Goal: Task Accomplishment & Management: Complete application form

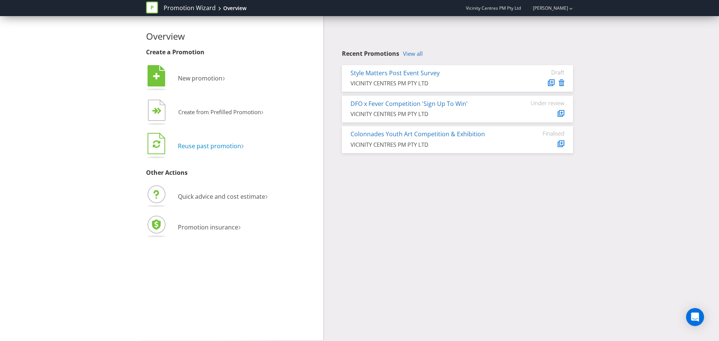
click at [216, 145] on span "Reuse past promotion" at bounding box center [209, 146] width 63 height 8
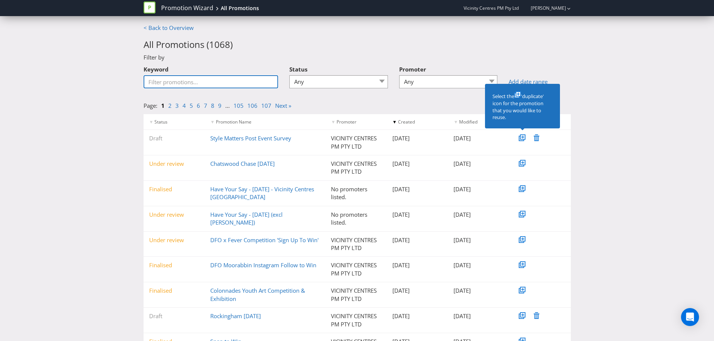
click at [228, 84] on input "Keyword" at bounding box center [210, 81] width 135 height 13
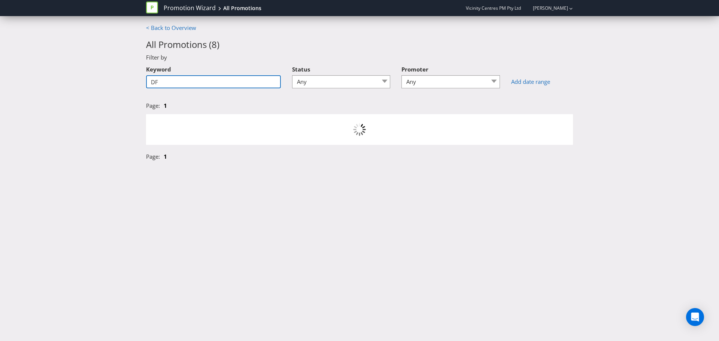
type input "D"
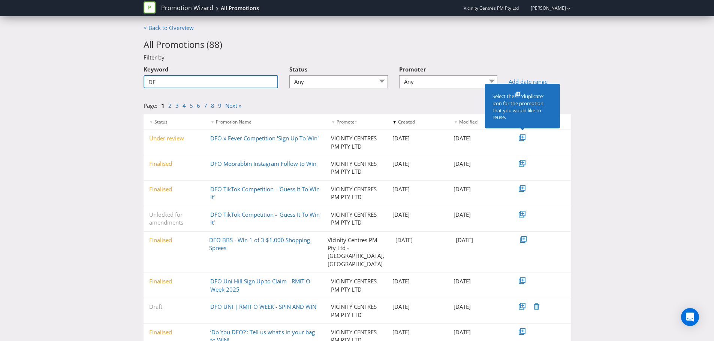
type input "D"
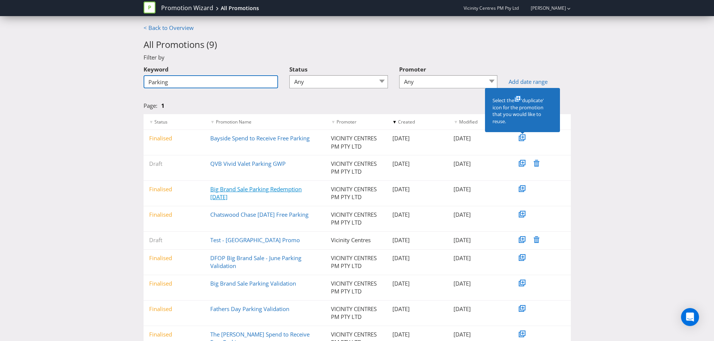
type input "Parking"
click at [225, 196] on link "Big Brand Sale Parking Redemption [DATE]" at bounding box center [255, 192] width 91 height 15
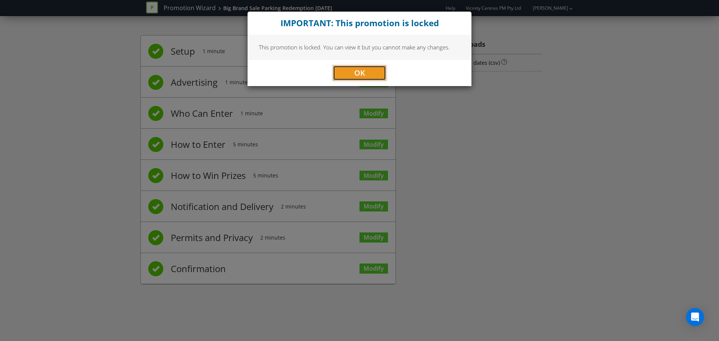
click at [365, 69] on span "OK" at bounding box center [359, 73] width 11 height 10
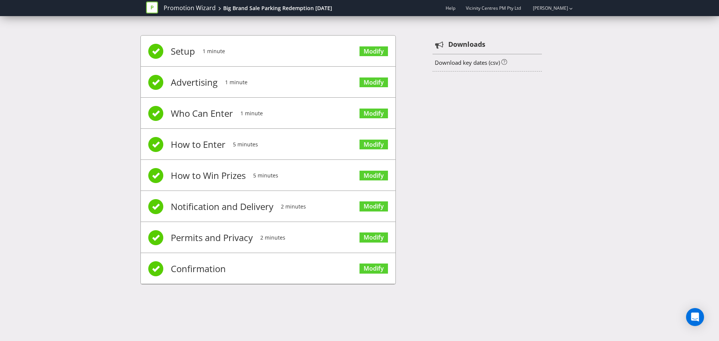
drag, startPoint x: 234, startPoint y: 5, endPoint x: 541, endPoint y: 98, distance: 321.0
click at [581, 114] on div "Setup 1 minute Modify Advertising 1 minute Modify Who Can Enter 1 minute Modify…" at bounding box center [359, 164] width 719 height 280
click at [283, 6] on div "Big Brand Sale Parking Redemption [DATE]" at bounding box center [277, 7] width 109 height 7
click at [174, 46] on span "Setup" at bounding box center [183, 51] width 24 height 30
click at [553, 172] on div "Setup 1 minute Modify Advertising 1 minute Modify Who Can Enter 1 minute Modify…" at bounding box center [360, 164] width 438 height 280
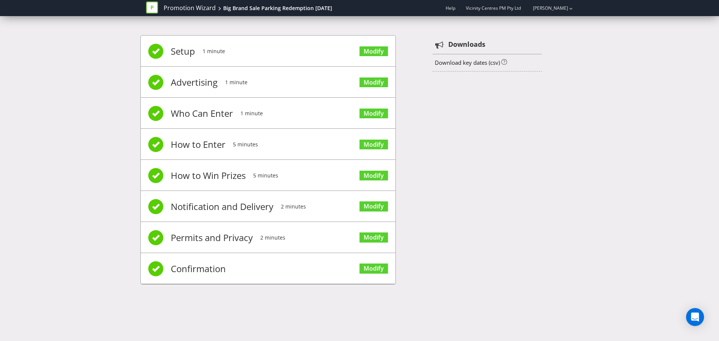
click at [155, 3] on icon at bounding box center [152, 7] width 12 height 12
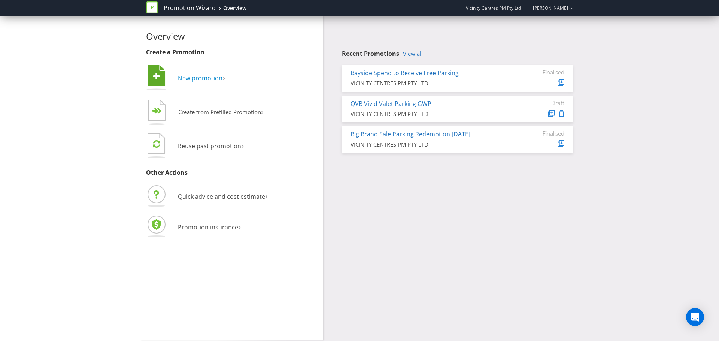
click at [194, 78] on span "New promotion" at bounding box center [200, 78] width 45 height 8
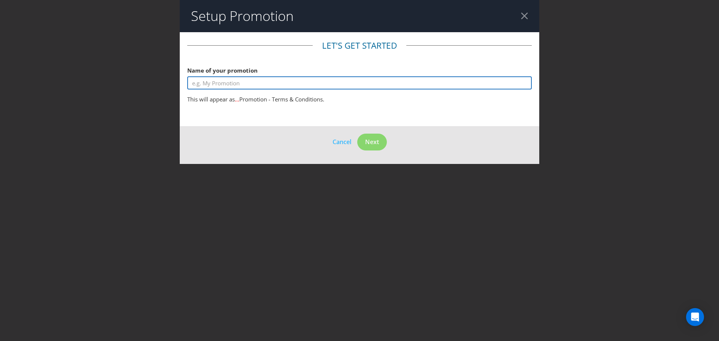
click at [230, 84] on input "text" at bounding box center [359, 82] width 345 height 13
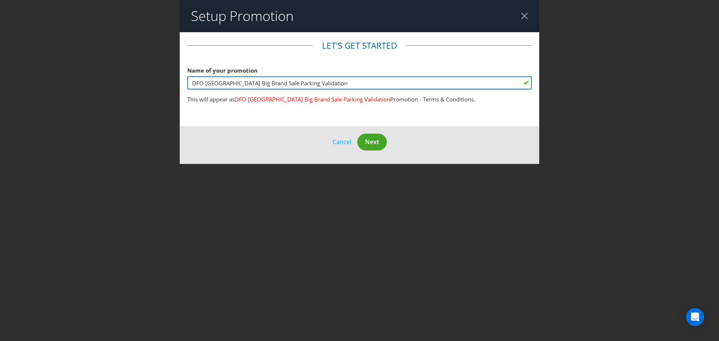
type input "DFO [GEOGRAPHIC_DATA] Big Brand Sale Parking Validation"
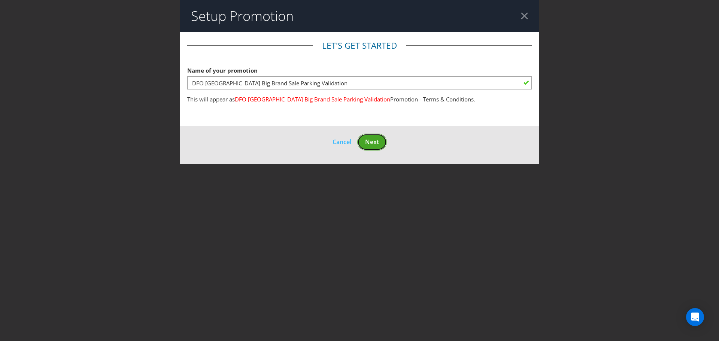
click at [378, 143] on span "Next" at bounding box center [372, 142] width 14 height 8
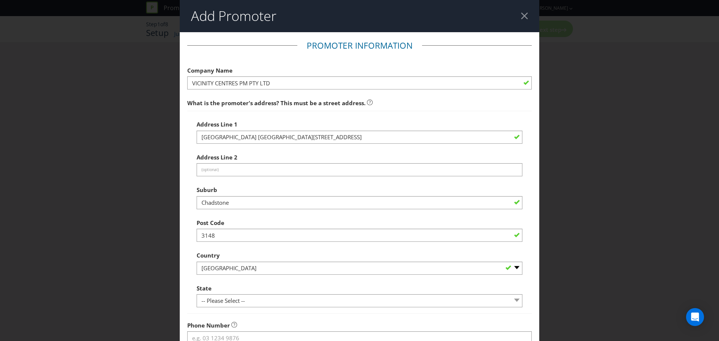
click at [450, 52] on fieldset "Promoter Information Company Name VICINITY CENTRES PM PTY LTD What is the promo…" at bounding box center [359, 236] width 345 height 393
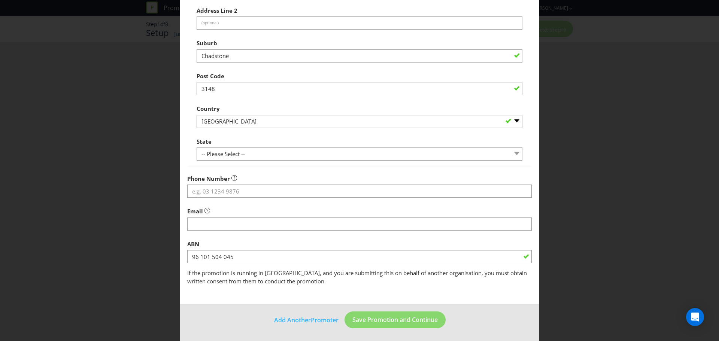
scroll to position [148, 0]
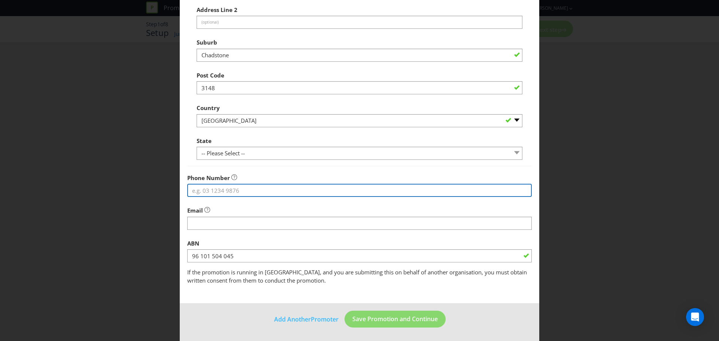
click at [228, 191] on input "tel" at bounding box center [359, 190] width 345 height 13
type input "0439744151"
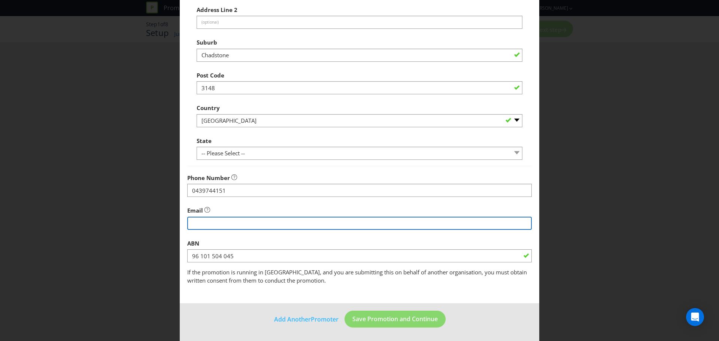
click at [238, 223] on input "string" at bounding box center [359, 223] width 345 height 13
type input "[PERSON_NAME][EMAIL_ADDRESS][DOMAIN_NAME]"
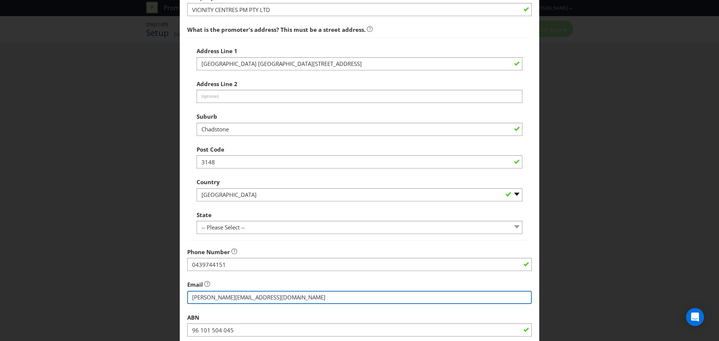
scroll to position [73, 0]
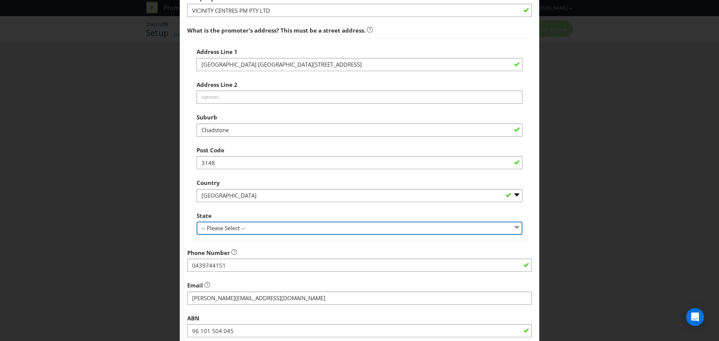
click at [270, 228] on select "-- Please Select -- [GEOGRAPHIC_DATA] [GEOGRAPHIC_DATA] [GEOGRAPHIC_DATA] [GEOG…" at bounding box center [360, 228] width 326 height 13
select select "VIC"
click at [197, 222] on select "-- Please Select -- [GEOGRAPHIC_DATA] [GEOGRAPHIC_DATA] [GEOGRAPHIC_DATA] [GEOG…" at bounding box center [360, 228] width 326 height 13
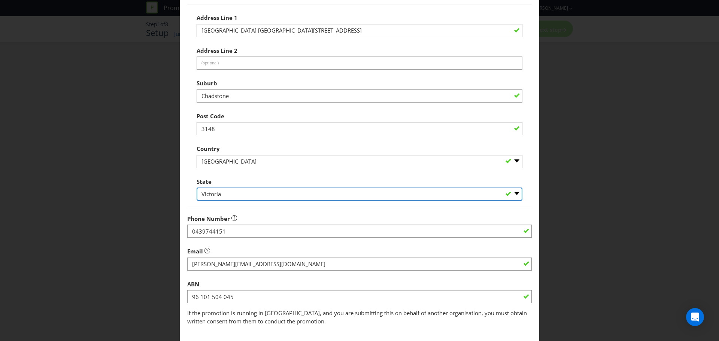
scroll to position [148, 0]
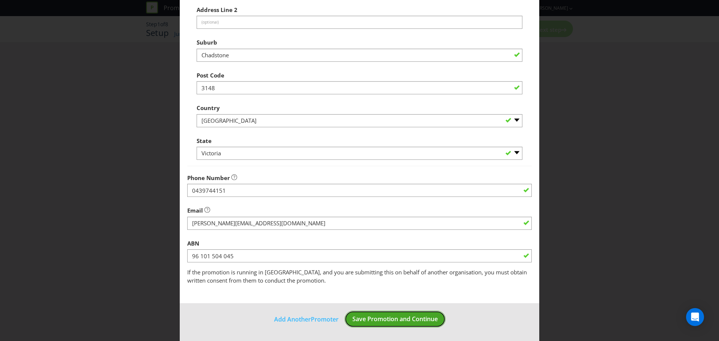
click at [404, 323] on span "Save Promotion and Continue" at bounding box center [395, 319] width 85 height 8
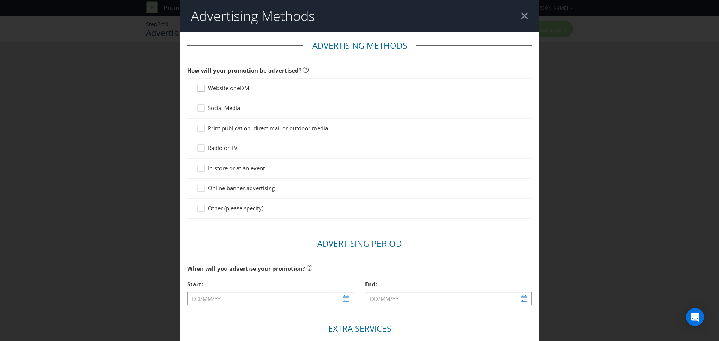
click at [199, 87] on div at bounding box center [201, 86] width 4 height 4
click at [0, 0] on input "Website or eDM" at bounding box center [0, 0] width 0 height 0
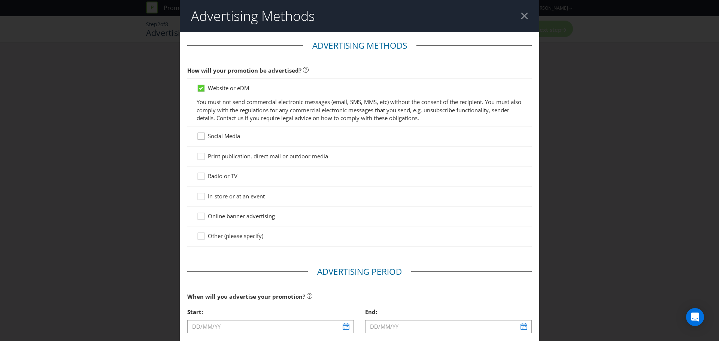
click at [199, 135] on div at bounding box center [201, 134] width 4 height 4
click at [0, 0] on input "Social Media" at bounding box center [0, 0] width 0 height 0
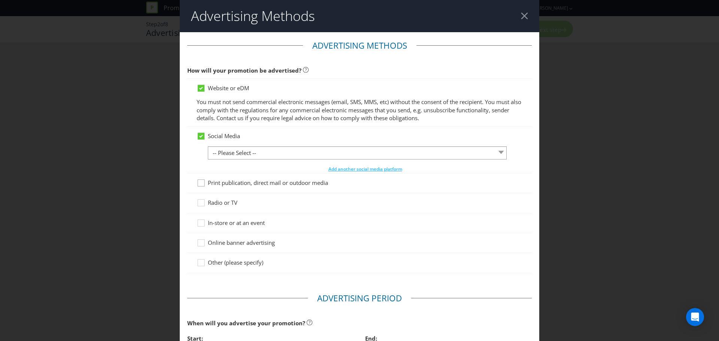
click at [197, 184] on icon at bounding box center [202, 184] width 11 height 11
click at [0, 0] on input "Print publication, direct mail or outdoor media" at bounding box center [0, 0] width 0 height 0
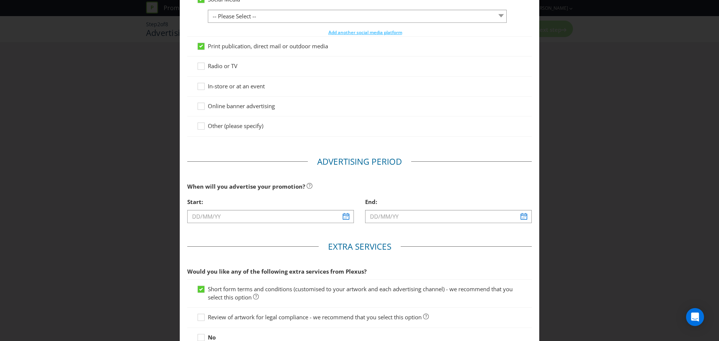
scroll to position [150, 0]
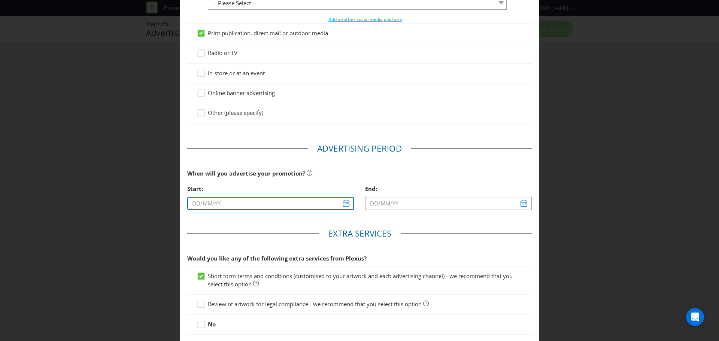
click at [199, 200] on input "text" at bounding box center [270, 203] width 167 height 13
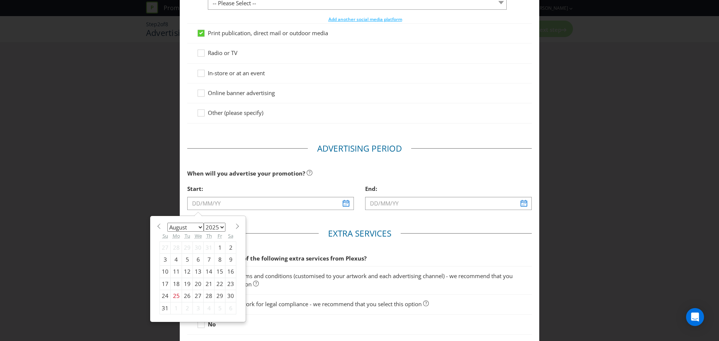
click at [235, 228] on span at bounding box center [238, 227] width 6 height 6
select select "8"
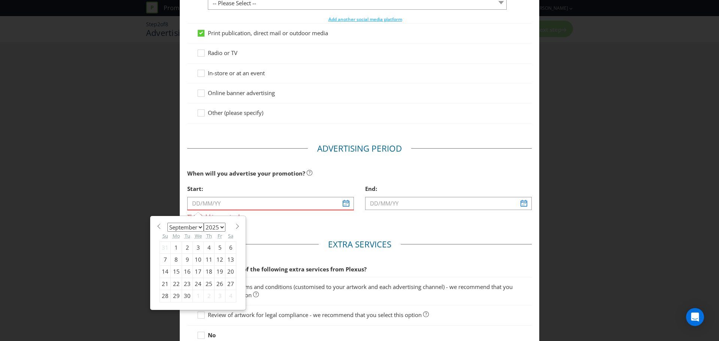
click at [218, 284] on div "26" at bounding box center [220, 284] width 11 height 12
type input "[DATE]"
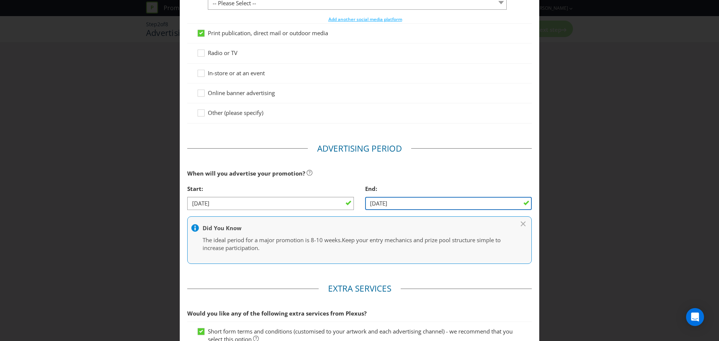
click at [416, 200] on input "[DATE]" at bounding box center [448, 203] width 167 height 13
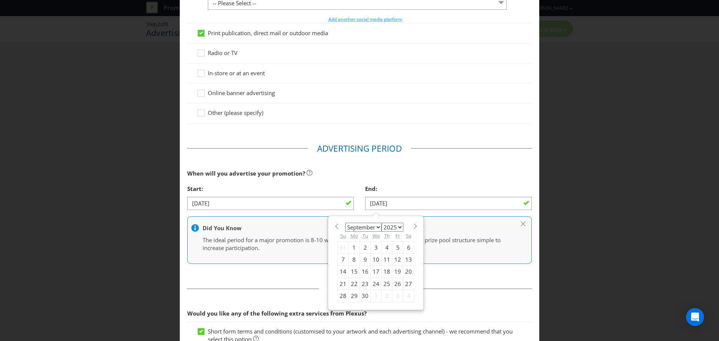
click at [350, 297] on div "29" at bounding box center [354, 296] width 11 height 12
type input "[DATE]"
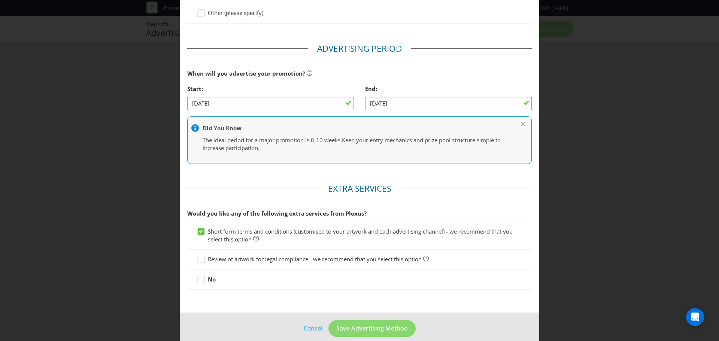
scroll to position [259, 0]
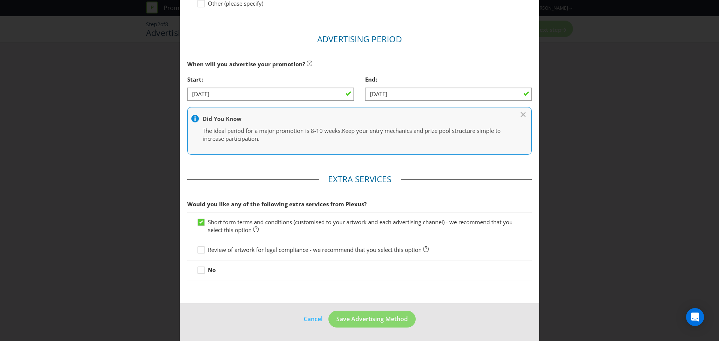
click at [475, 321] on footer "Cancel Save Advertising Method" at bounding box center [360, 322] width 360 height 38
click at [269, 269] on div "No" at bounding box center [360, 270] width 326 height 8
click at [521, 114] on icon at bounding box center [523, 114] width 4 height 4
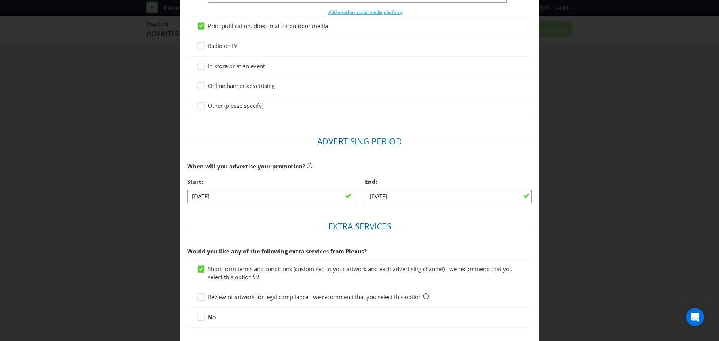
scroll to position [92, 0]
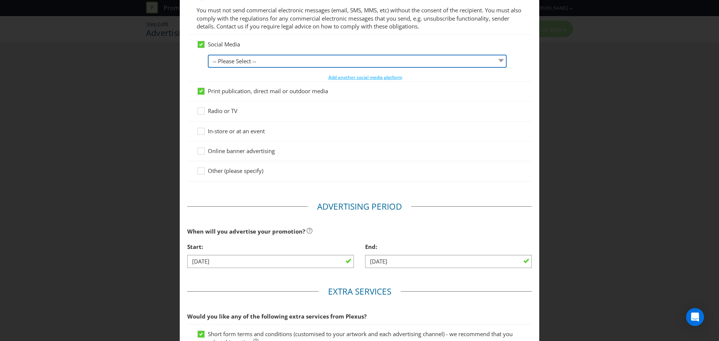
click at [263, 57] on select "-- Please Select -- Facebook X Instagram Snapchat LinkedIn Pinterest Tumblr You…" at bounding box center [357, 61] width 299 height 13
select select "FACEBOOK"
click at [208, 55] on select "-- Please Select -- Facebook X Instagram Snapchat LinkedIn Pinterest Tumblr You…" at bounding box center [357, 61] width 299 height 13
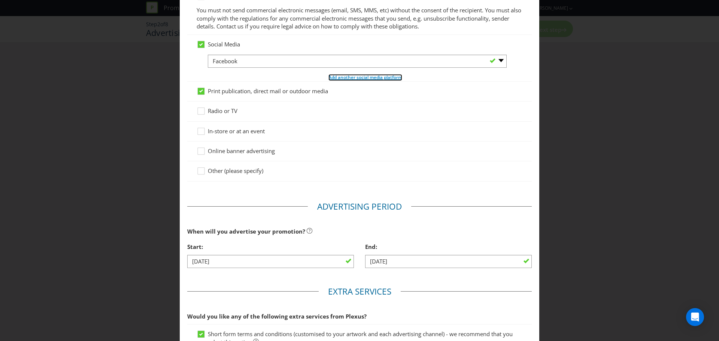
click at [369, 75] on span "Add another social media platform" at bounding box center [366, 77] width 74 height 6
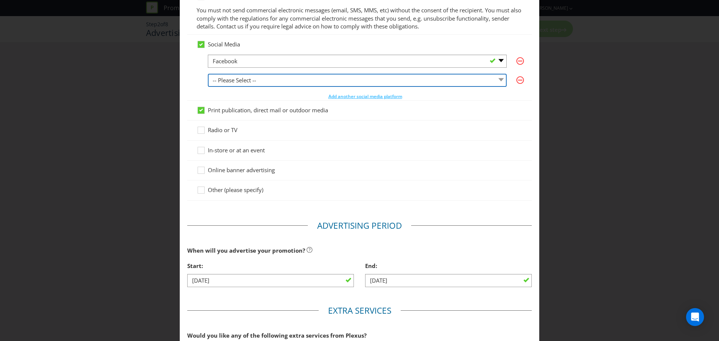
click at [264, 79] on select "-- Please Select -- Facebook X Instagram Snapchat LinkedIn Pinterest Tumblr You…" at bounding box center [357, 80] width 299 height 13
select select "INSTAGRAM"
click at [208, 74] on select "-- Please Select -- Facebook X Instagram Snapchat LinkedIn Pinterest Tumblr You…" at bounding box center [357, 80] width 299 height 13
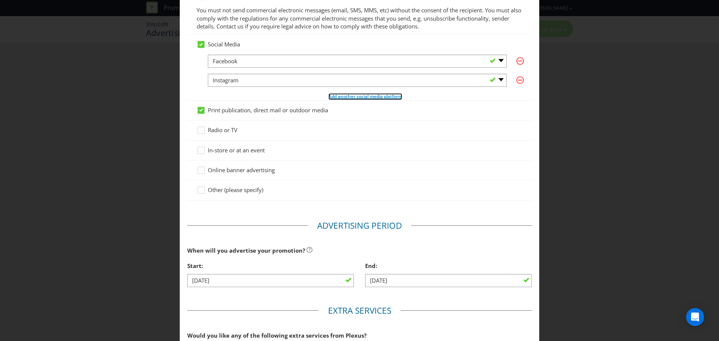
click at [356, 97] on span "Add another social media platform" at bounding box center [366, 96] width 74 height 6
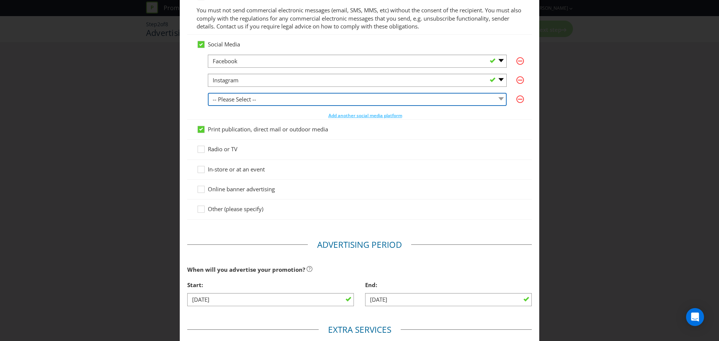
click at [328, 104] on select "-- Please Select -- Facebook X Instagram Snapchat LinkedIn Pinterest Tumblr You…" at bounding box center [357, 99] width 299 height 13
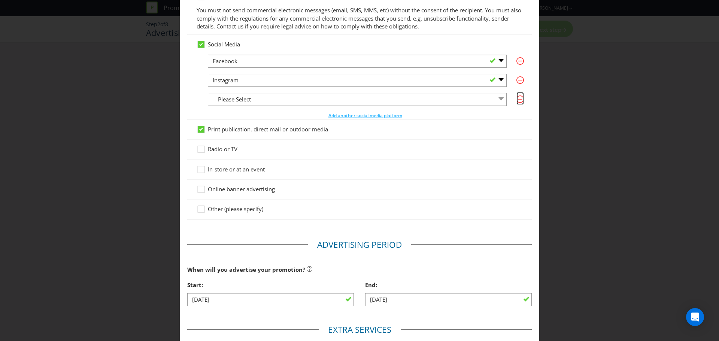
click at [518, 99] on icon "button" at bounding box center [520, 99] width 4 height 1
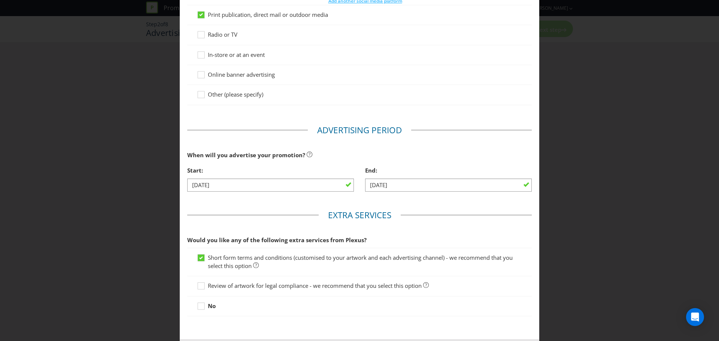
scroll to position [223, 0]
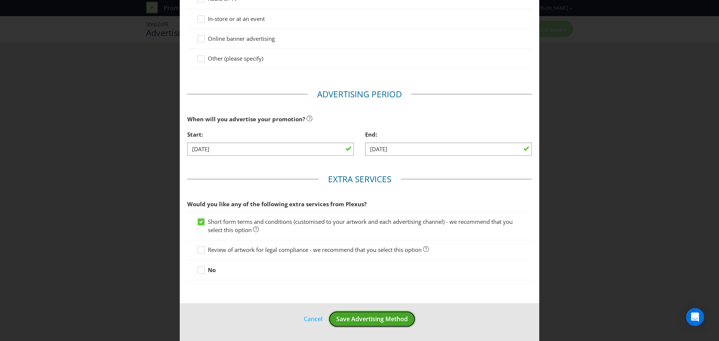
click at [385, 320] on span "Save Advertising Method" at bounding box center [372, 319] width 72 height 8
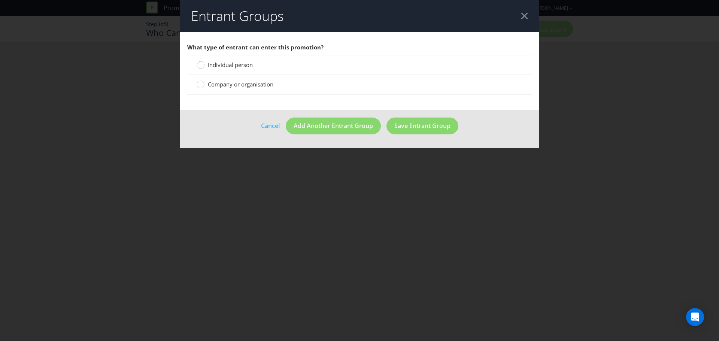
click at [200, 63] on div at bounding box center [201, 63] width 4 height 4
click at [0, 0] on input "Individual person" at bounding box center [0, 0] width 0 height 0
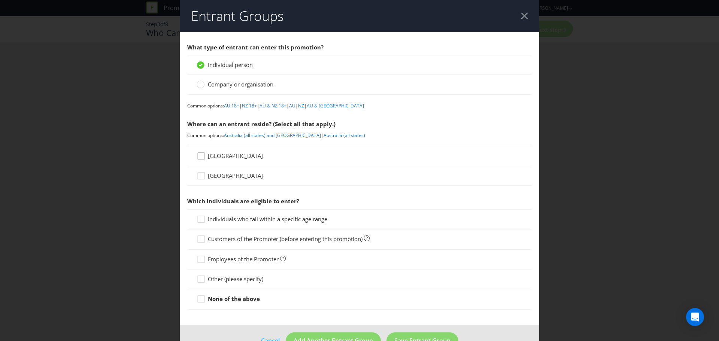
click at [199, 157] on icon at bounding box center [202, 157] width 11 height 11
click at [0, 0] on input "[GEOGRAPHIC_DATA]" at bounding box center [0, 0] width 0 height 0
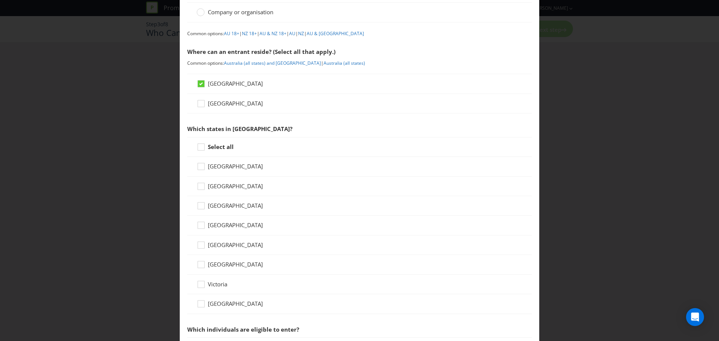
scroll to position [75, 0]
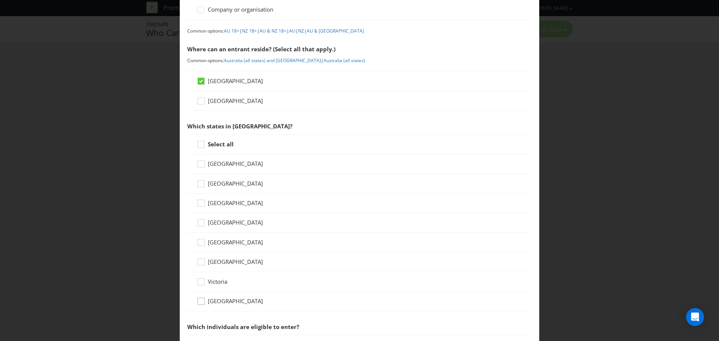
click at [199, 303] on icon at bounding box center [202, 302] width 11 height 11
click at [0, 0] on input "[GEOGRAPHIC_DATA]" at bounding box center [0, 0] width 0 height 0
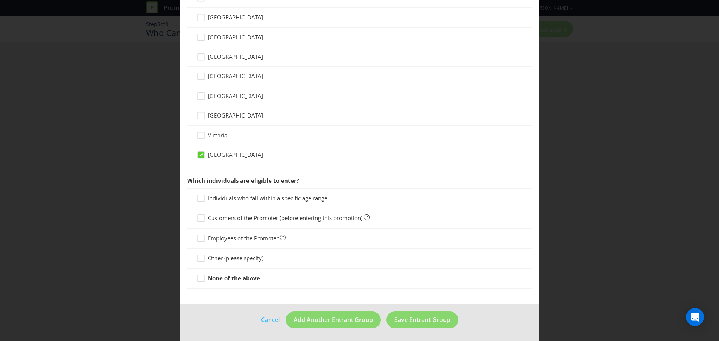
scroll to position [222, 0]
click at [201, 200] on icon at bounding box center [202, 199] width 11 height 11
click at [0, 0] on input "Individuals who fall within a specific age range" at bounding box center [0, 0] width 0 height 0
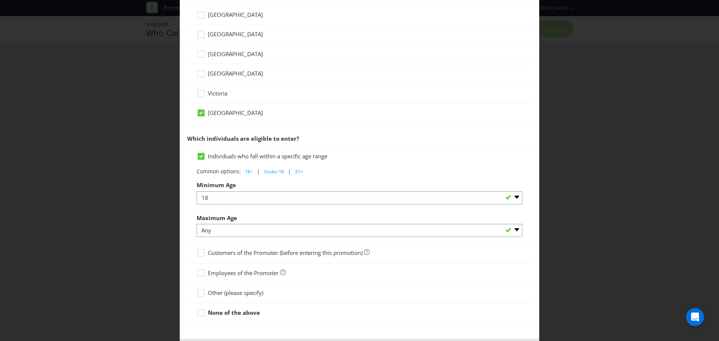
scroll to position [297, 0]
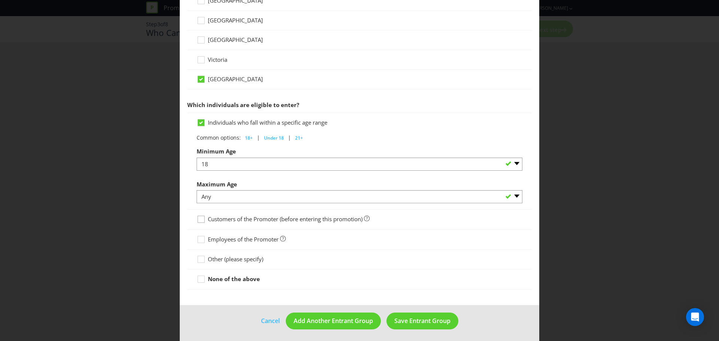
click at [199, 220] on icon at bounding box center [202, 220] width 11 height 11
click at [0, 0] on input "Customers of the Promoter (before entering this promotion)" at bounding box center [0, 0] width 0 height 0
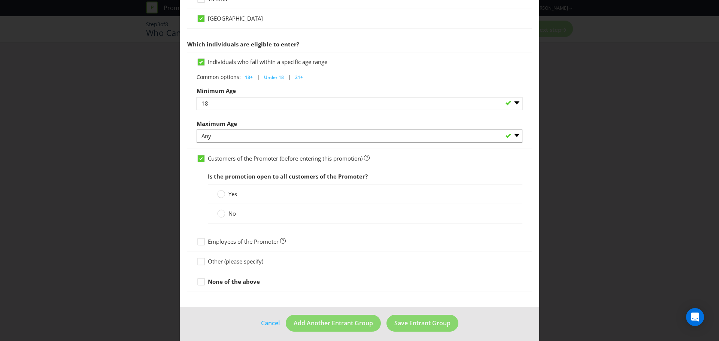
scroll to position [362, 0]
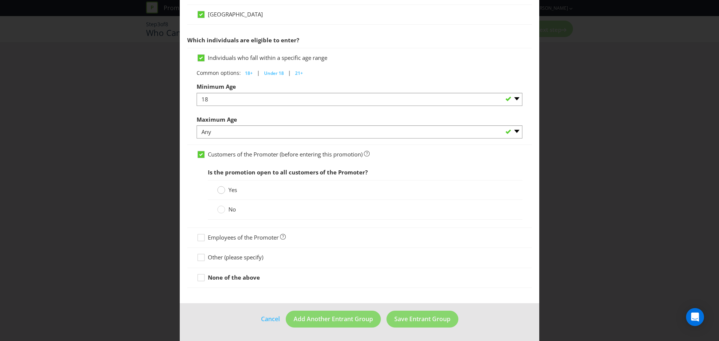
click at [221, 191] on circle at bounding box center [221, 190] width 7 height 7
click at [0, 0] on input "Yes" at bounding box center [0, 0] width 0 height 0
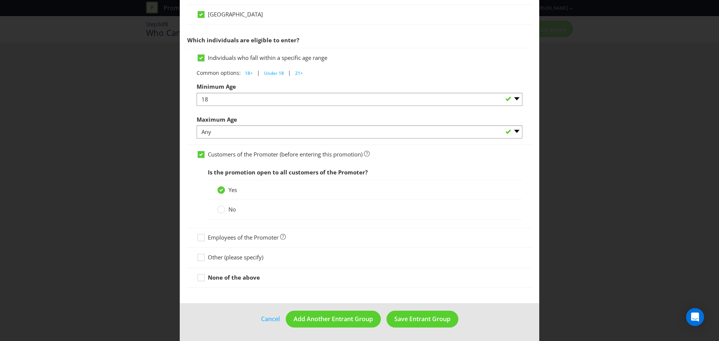
click at [418, 158] on div "Customers of the Promoter (before entering this promotion)" at bounding box center [360, 155] width 326 height 8
click at [194, 305] on footer "Cancel Add Another Entrant Group Save Entrant Group" at bounding box center [360, 322] width 360 height 38
click at [339, 318] on span "Add Another Entrant Group" at bounding box center [333, 319] width 79 height 8
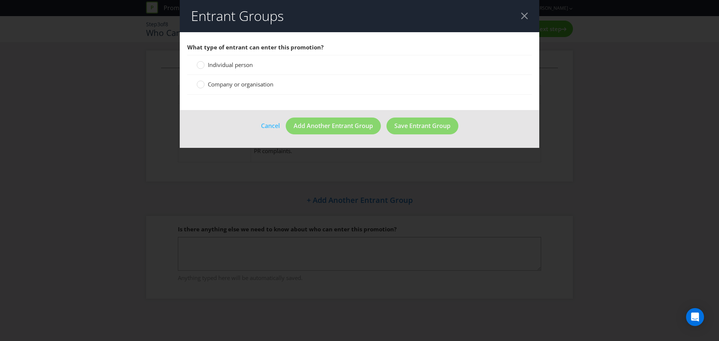
click at [234, 64] on span "Individual person" at bounding box center [230, 64] width 45 height 7
click at [0, 0] on input "Individual person" at bounding box center [0, 0] width 0 height 0
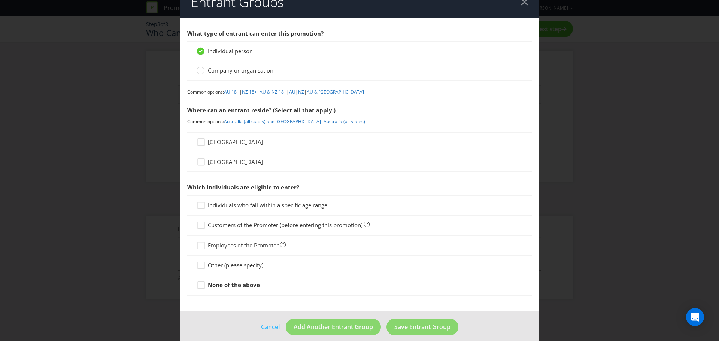
scroll to position [22, 0]
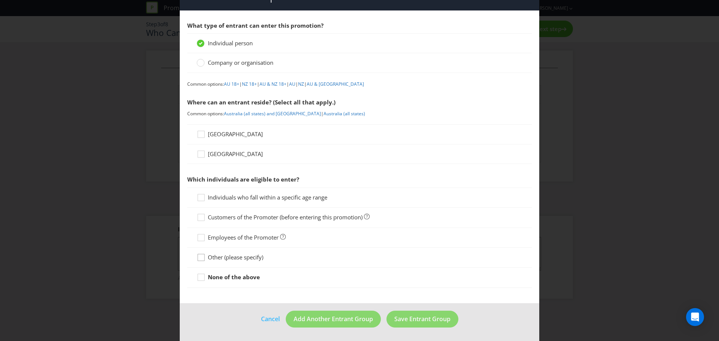
click at [202, 257] on div at bounding box center [201, 255] width 4 height 4
click at [0, 0] on input "Other (please specify)" at bounding box center [0, 0] width 0 height 0
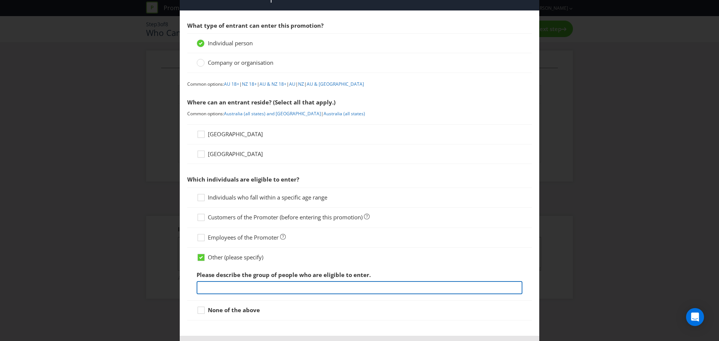
click at [227, 285] on input "text" at bounding box center [360, 287] width 326 height 13
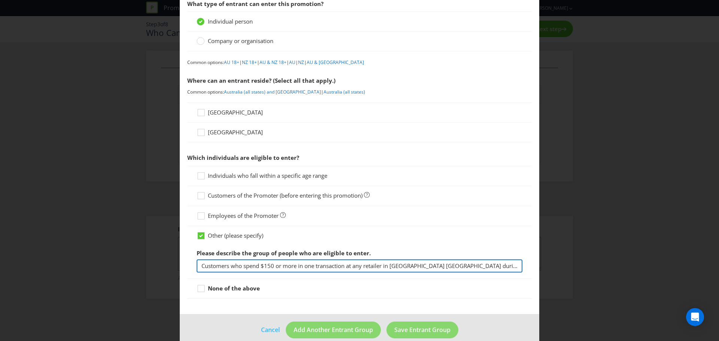
scroll to position [54, 0]
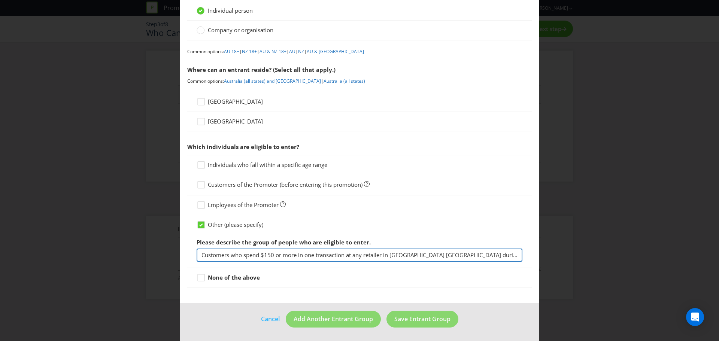
type input "Customers who spend $150 or more in one transaction at any retailer in [GEOGRAP…"
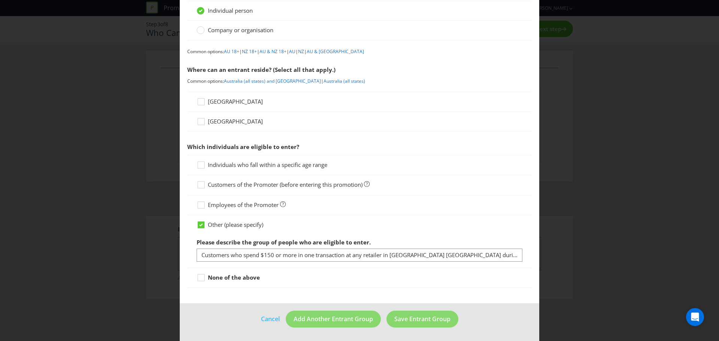
click at [228, 303] on main "What type of entrant can enter this promotion? Individual person Company or org…" at bounding box center [360, 141] width 360 height 326
click at [199, 101] on div at bounding box center [201, 99] width 4 height 4
click at [0, 0] on input "[GEOGRAPHIC_DATA]" at bounding box center [0, 0] width 0 height 0
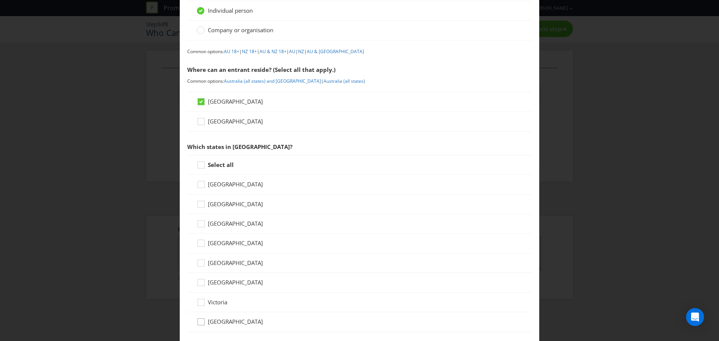
click at [200, 322] on icon at bounding box center [202, 323] width 11 height 11
click at [0, 0] on input "[GEOGRAPHIC_DATA]" at bounding box center [0, 0] width 0 height 0
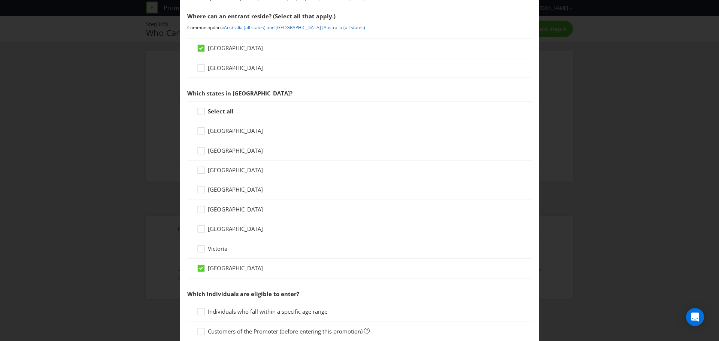
scroll to position [255, 0]
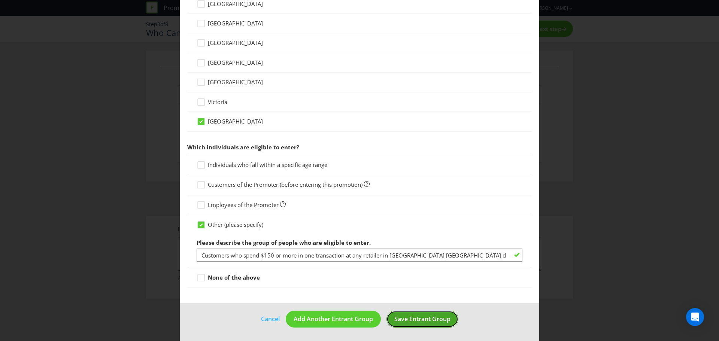
click at [447, 320] on span "Save Entrant Group" at bounding box center [423, 319] width 56 height 8
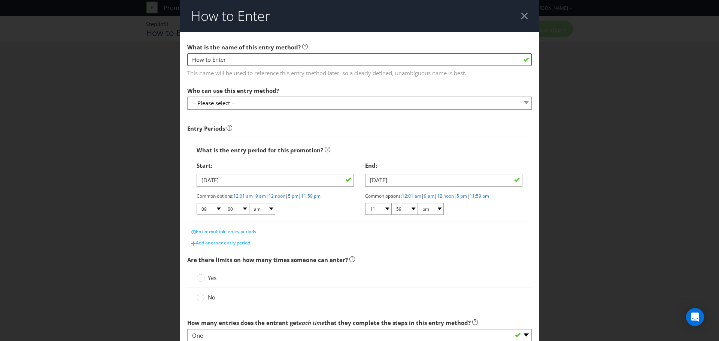
click at [248, 59] on input "How to Enter" at bounding box center [359, 59] width 345 height 13
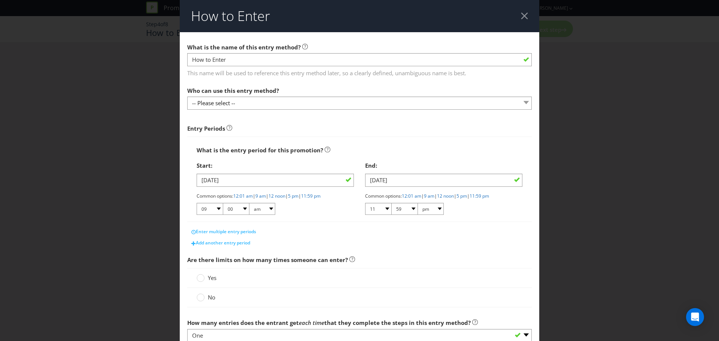
click at [305, 129] on div "Entry Periods" at bounding box center [359, 129] width 345 height 8
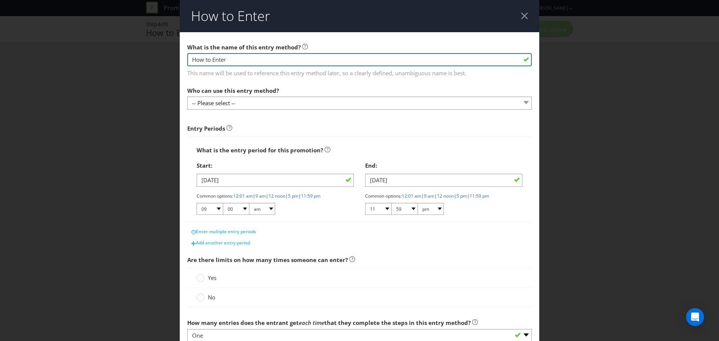
click at [250, 56] on input "How to Enter" at bounding box center [359, 59] width 345 height 13
drag, startPoint x: 257, startPoint y: 59, endPoint x: 132, endPoint y: 46, distance: 125.0
click at [132, 46] on div "How to Enter What is the name of this entry method? How to Enter This name will…" at bounding box center [359, 170] width 719 height 341
click at [253, 59] on input "How to Enter" at bounding box center [359, 59] width 345 height 13
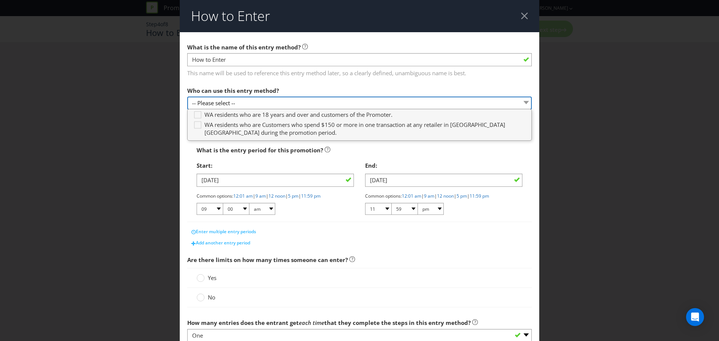
click at [293, 101] on select "-- Please select --" at bounding box center [359, 103] width 345 height 13
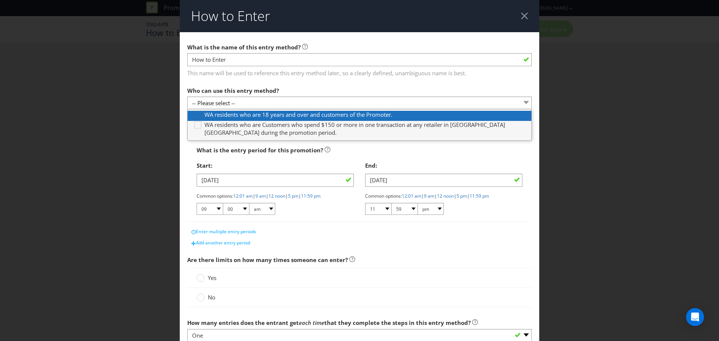
click at [196, 114] on div at bounding box center [198, 113] width 4 height 4
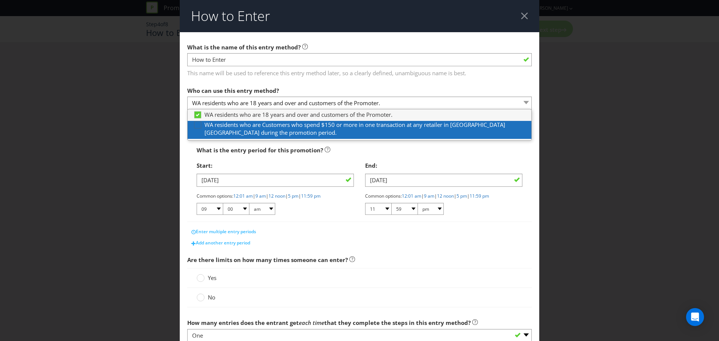
click at [196, 124] on div at bounding box center [198, 123] width 4 height 4
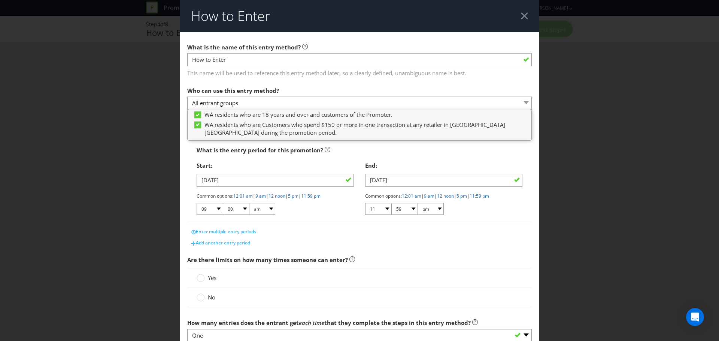
click at [465, 269] on div "Yes" at bounding box center [359, 278] width 345 height 20
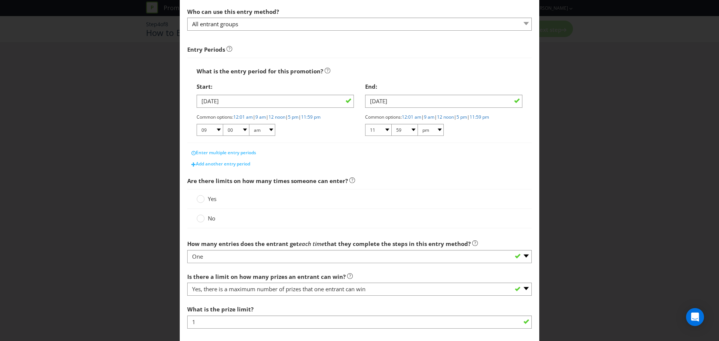
scroll to position [118, 0]
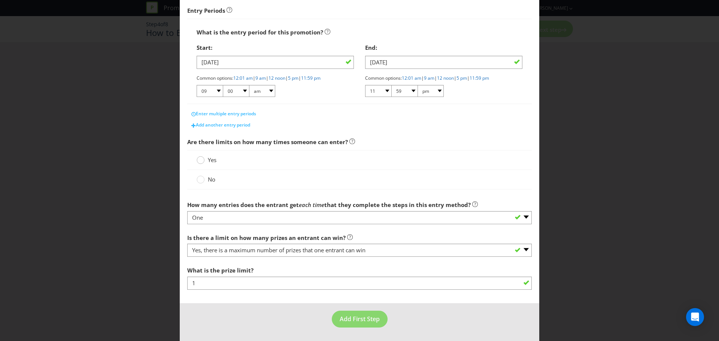
click at [200, 160] on circle at bounding box center [200, 160] width 7 height 7
click at [0, 0] on input "Yes" at bounding box center [0, 0] width 0 height 0
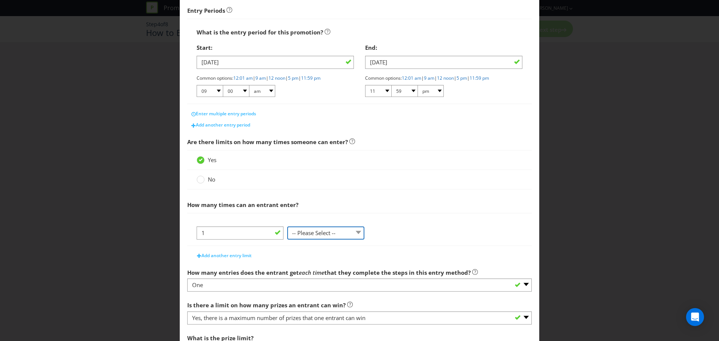
click at [351, 229] on select "-- Please Select -- per person per day per purchase per transaction Other (plea…" at bounding box center [325, 233] width 77 height 13
select select "PER_DAY"
click at [287, 227] on select "-- Please Select -- per person per day per purchase per transaction Other (plea…" at bounding box center [325, 233] width 77 height 13
click at [444, 206] on span "How many times can an entrant enter?" at bounding box center [359, 204] width 345 height 15
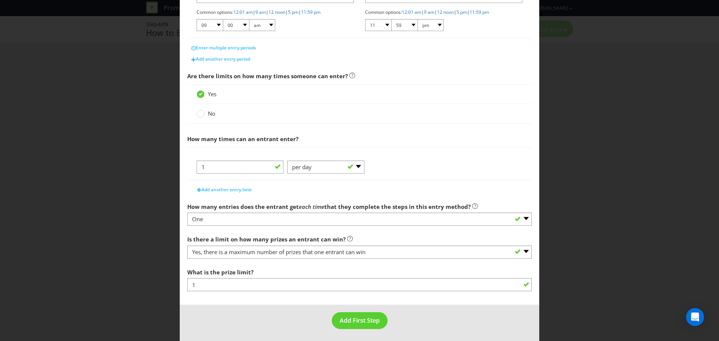
scroll to position [185, 0]
click at [352, 318] on span "Add First Step" at bounding box center [360, 319] width 40 height 8
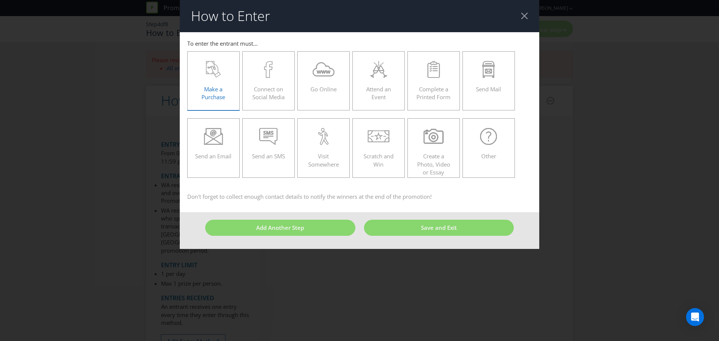
click at [208, 78] on icon at bounding box center [213, 69] width 15 height 17
click at [0, 0] on input "Make a Purchase" at bounding box center [0, 0] width 0 height 0
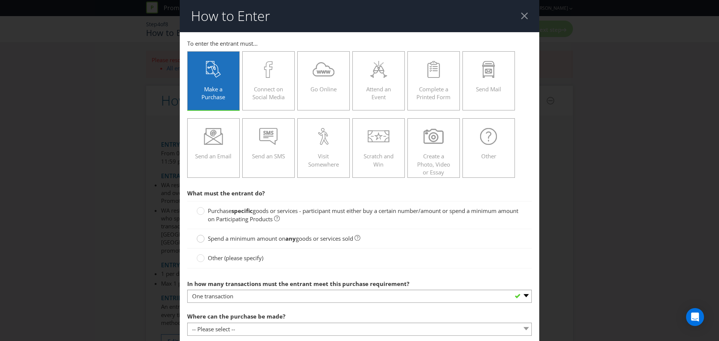
click at [199, 236] on div at bounding box center [201, 237] width 4 height 4
click at [0, 0] on input "Spend a minimum amount on any goods or services sold" at bounding box center [0, 0] width 0 height 0
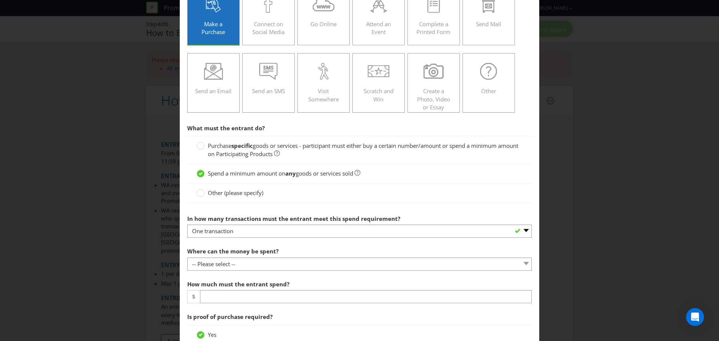
scroll to position [75, 0]
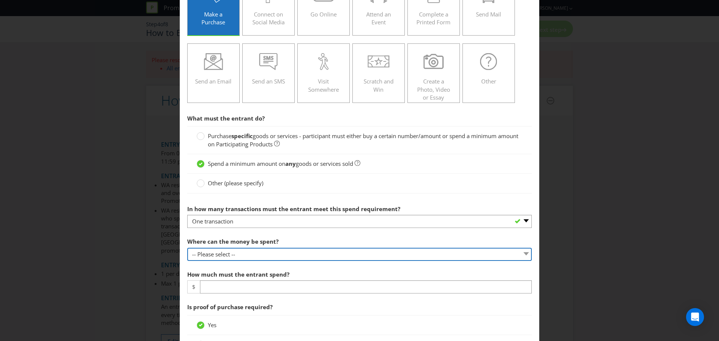
click at [239, 255] on select "-- Please select -- Any stores displaying promotional material (including onlin…" at bounding box center [359, 254] width 345 height 13
select select "SPECIFIC"
click at [187, 248] on select "-- Please select -- Any stores displaying promotional material (including onlin…" at bounding box center [359, 254] width 345 height 13
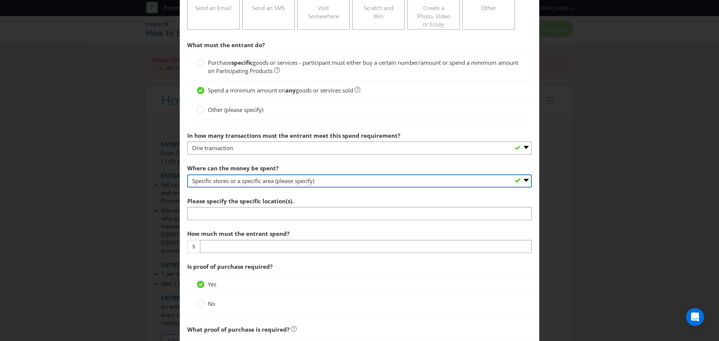
scroll to position [150, 0]
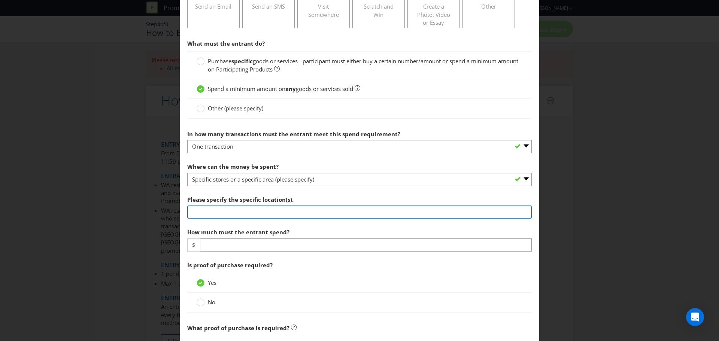
click at [269, 214] on input "text" at bounding box center [359, 212] width 345 height 13
type input "Stores within [GEOGRAPHIC_DATA] [GEOGRAPHIC_DATA]"
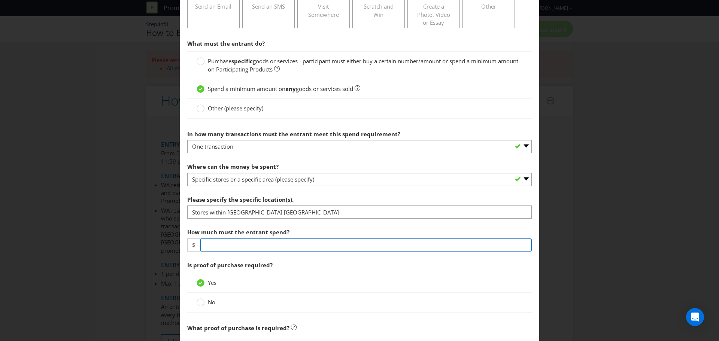
click at [305, 245] on input "number" at bounding box center [366, 245] width 332 height 13
type input "150"
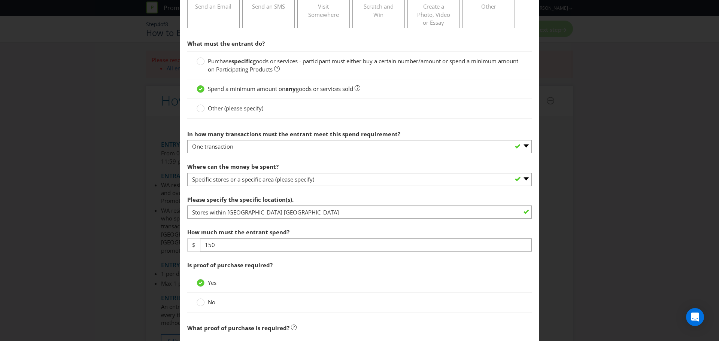
click at [321, 261] on span "Is proof of purchase required?" at bounding box center [359, 265] width 345 height 15
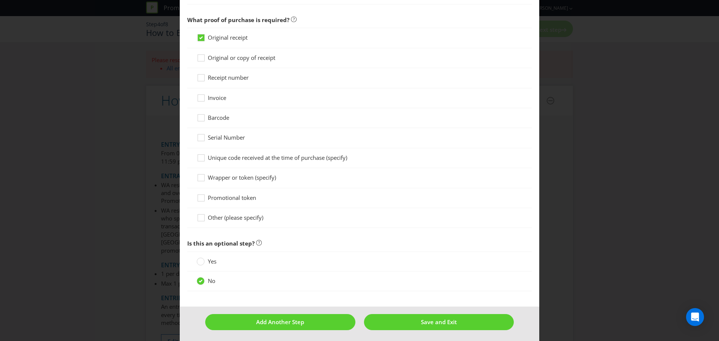
scroll to position [460, 0]
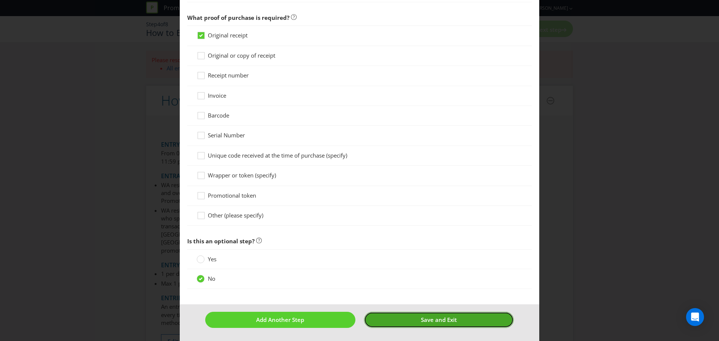
click at [456, 320] on button "Save and Exit" at bounding box center [439, 320] width 150 height 16
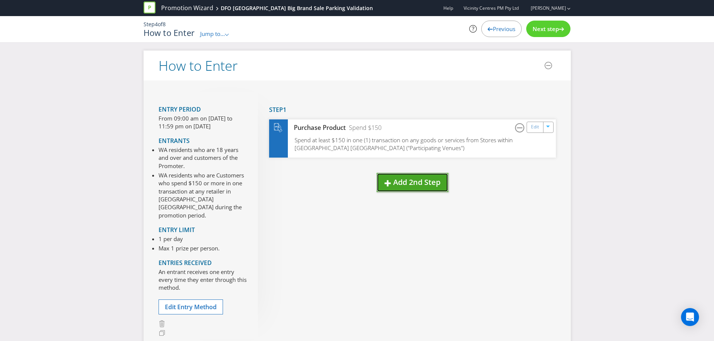
click at [408, 188] on button "Add 2nd Step" at bounding box center [413, 182] width 72 height 19
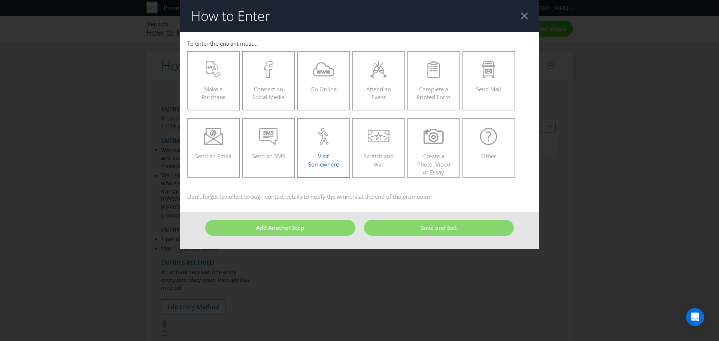
click at [333, 164] on span "Visit Somewhere" at bounding box center [323, 159] width 31 height 15
click at [0, 0] on input "Visit Somewhere" at bounding box center [0, 0] width 0 height 0
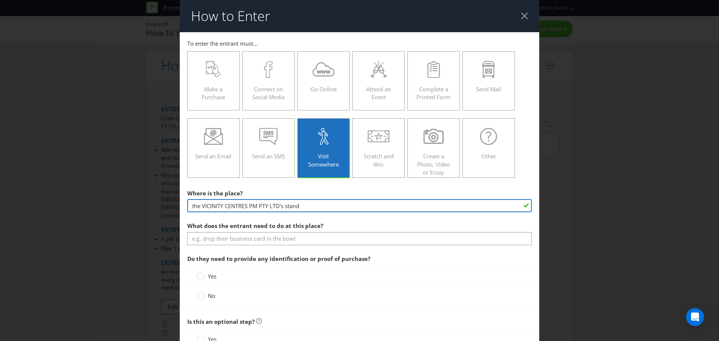
click at [491, 201] on input "the VICINITY CENTRES PM PTY LTD's stand" at bounding box center [359, 205] width 345 height 13
drag, startPoint x: 429, startPoint y: 207, endPoint x: 144, endPoint y: 250, distance: 288.3
click at [144, 250] on div "How to Enter To enter the entrant must... Make a Purchase Connect on Social Med…" at bounding box center [359, 170] width 719 height 341
type input "Customer Service Desk"
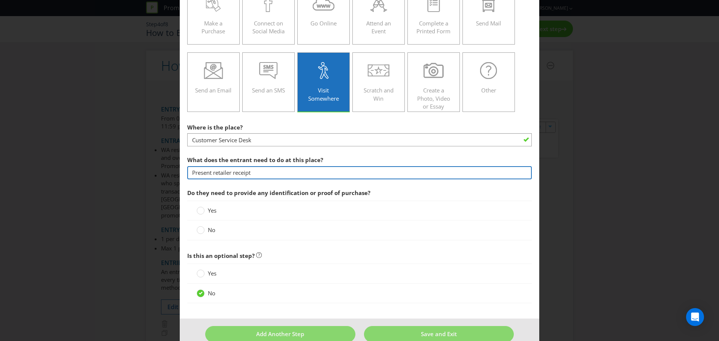
scroll to position [75, 0]
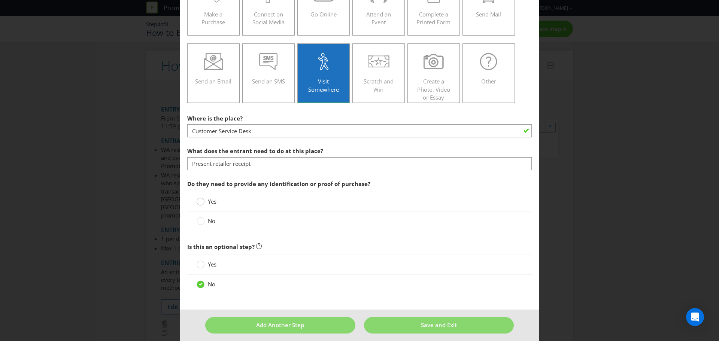
click at [199, 200] on div at bounding box center [201, 199] width 4 height 4
click at [0, 0] on input "Yes" at bounding box center [0, 0] width 0 height 0
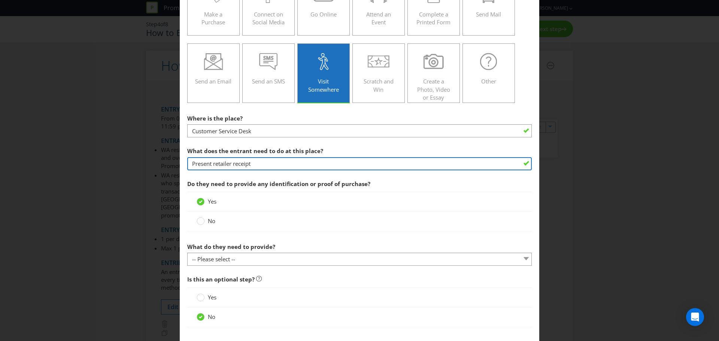
click at [290, 164] on input "Present retailer receipt" at bounding box center [359, 163] width 345 height 13
type input "Present retailer receipt"
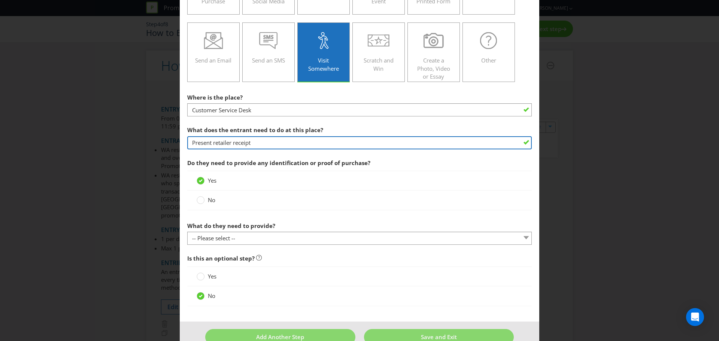
scroll to position [113, 0]
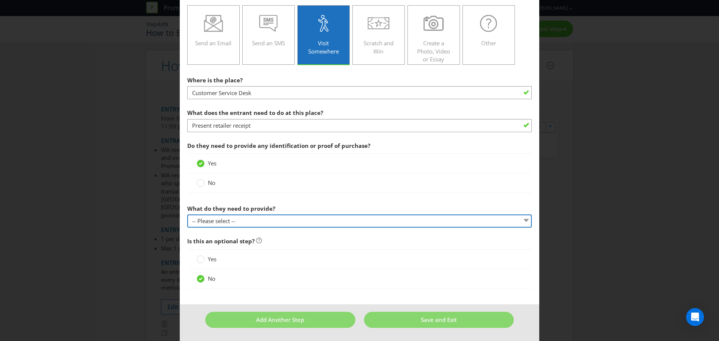
click at [275, 222] on select "-- Please select -- Show a membership card (please specify) Show proof of purch…" at bounding box center [359, 221] width 345 height 13
select select "PROOF_OF_PUCHASE"
click at [187, 215] on select "-- Please select -- Show a membership card (please specify) Show proof of purch…" at bounding box center [359, 221] width 345 height 13
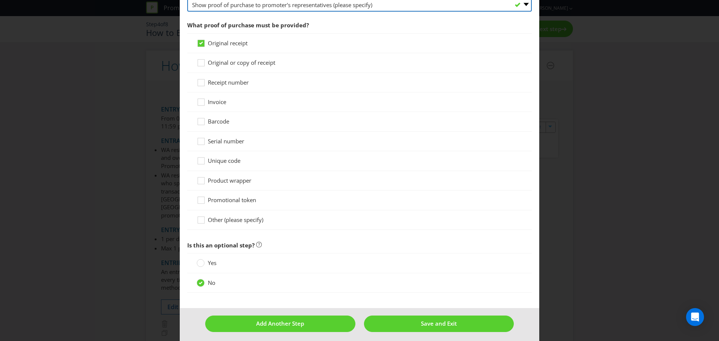
scroll to position [333, 0]
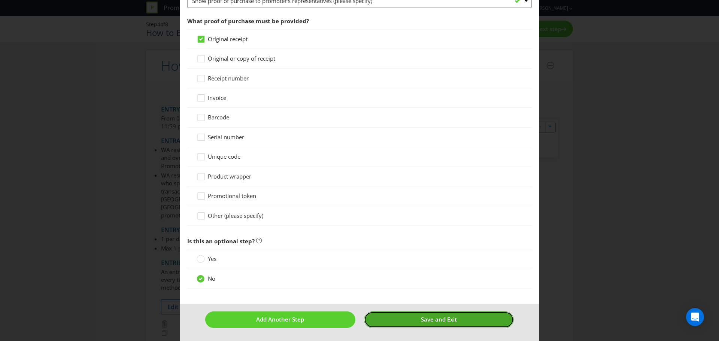
click at [450, 320] on span "Save and Exit" at bounding box center [439, 319] width 36 height 7
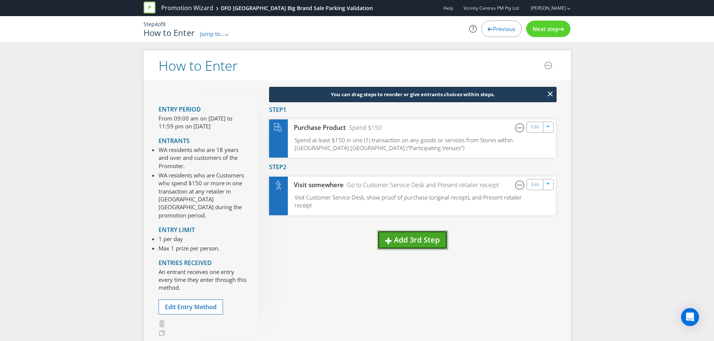
click at [403, 236] on span "Add 3rd Step" at bounding box center [417, 240] width 46 height 10
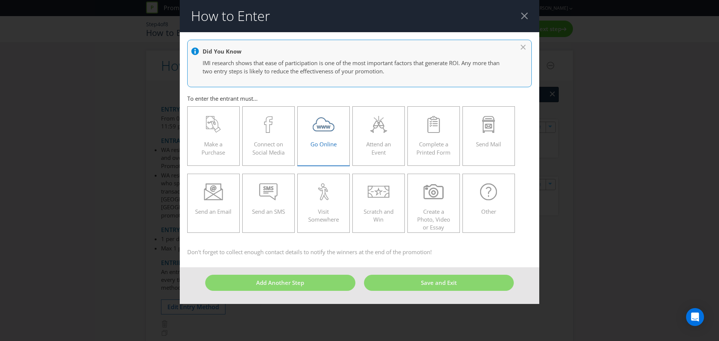
click at [327, 145] on span "Go Online" at bounding box center [324, 144] width 26 height 7
click at [0, 0] on input "Go Online" at bounding box center [0, 0] width 0 height 0
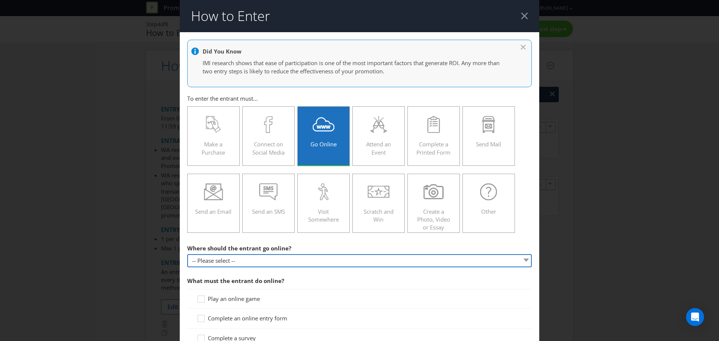
click at [262, 263] on select "-- Please select -- At a specific URL Using a direct link sent to the entrant b…" at bounding box center [359, 260] width 345 height 13
select select "OTHER"
click at [187, 254] on select "-- Please select -- At a specific URL Using a direct link sent to the entrant b…" at bounding box center [359, 260] width 345 height 13
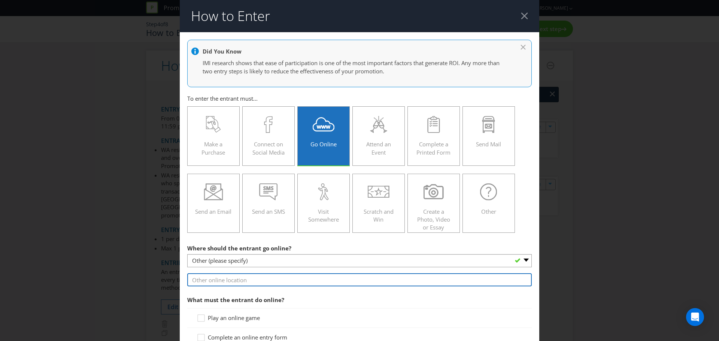
click at [280, 279] on input "text" at bounding box center [359, 280] width 345 height 13
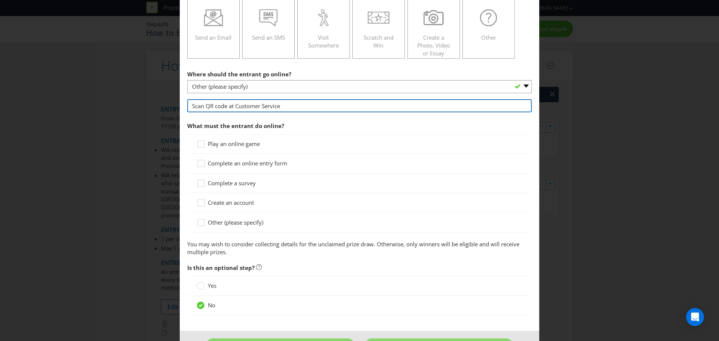
scroll to position [187, 0]
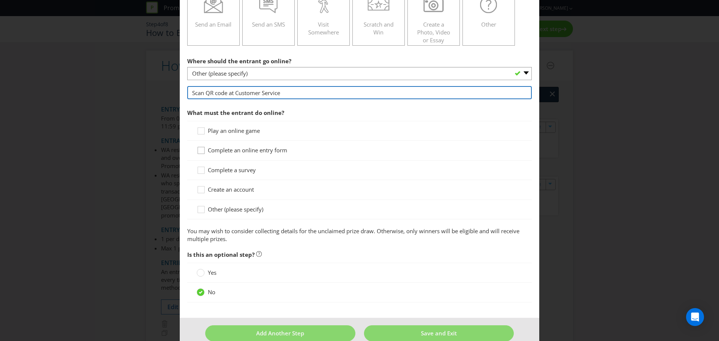
type input "Scan QR code at Customer Service"
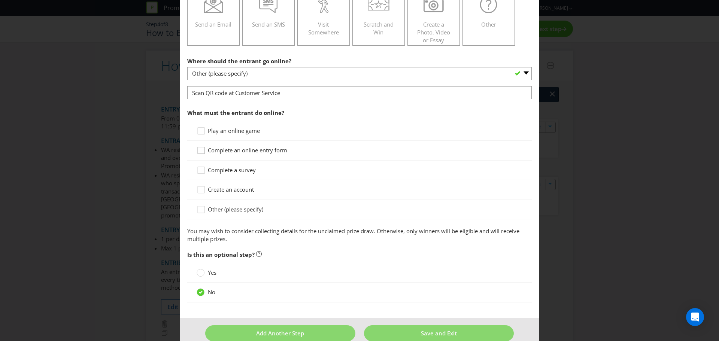
click at [199, 152] on icon at bounding box center [202, 151] width 11 height 11
click at [0, 0] on input "Complete an online entry form" at bounding box center [0, 0] width 0 height 0
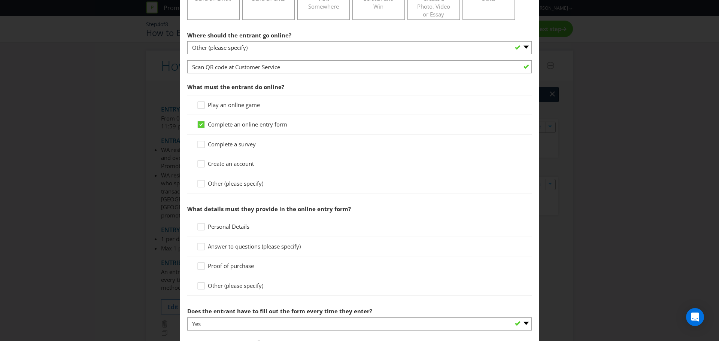
scroll to position [300, 0]
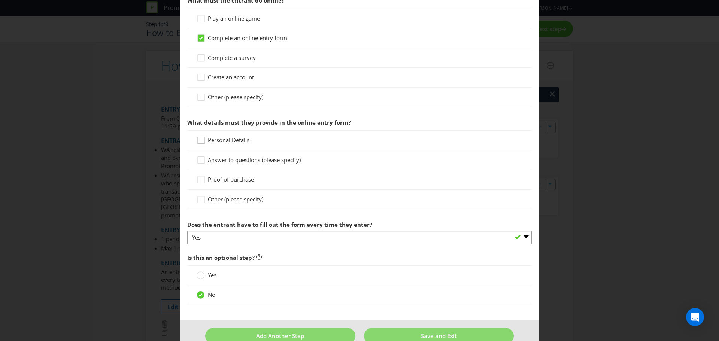
click at [200, 140] on icon at bounding box center [202, 141] width 11 height 11
click at [0, 0] on input "Personal Details" at bounding box center [0, 0] width 0 height 0
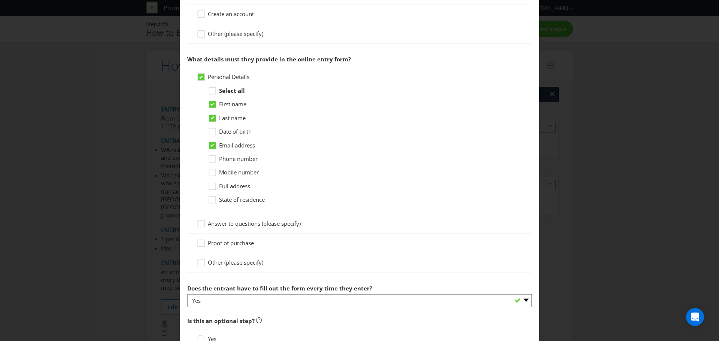
scroll to position [375, 0]
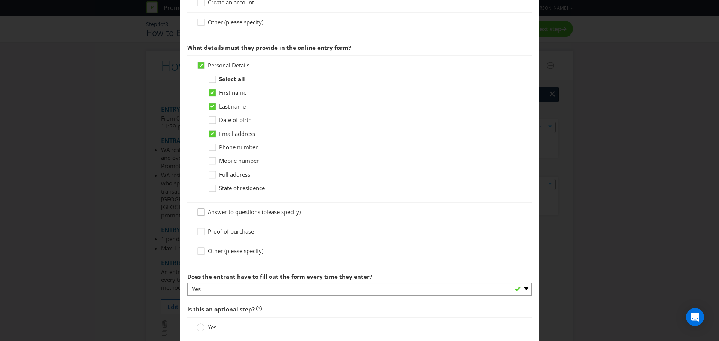
click at [199, 213] on icon at bounding box center [202, 213] width 11 height 11
click at [0, 0] on input "Answer to questions (please specify)" at bounding box center [0, 0] width 0 height 0
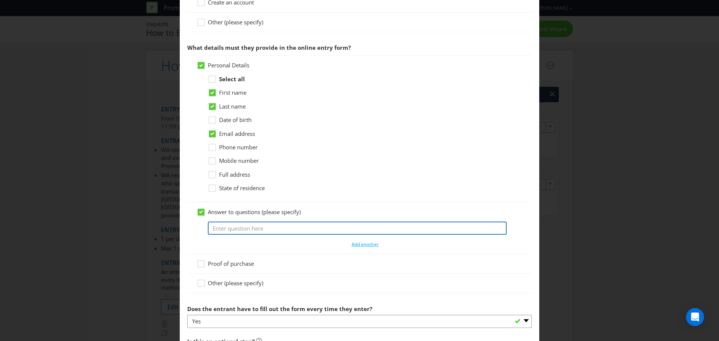
click at [293, 230] on input "text" at bounding box center [357, 228] width 299 height 13
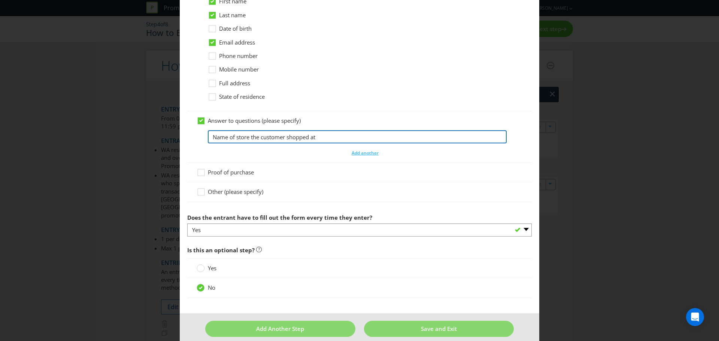
scroll to position [475, 0]
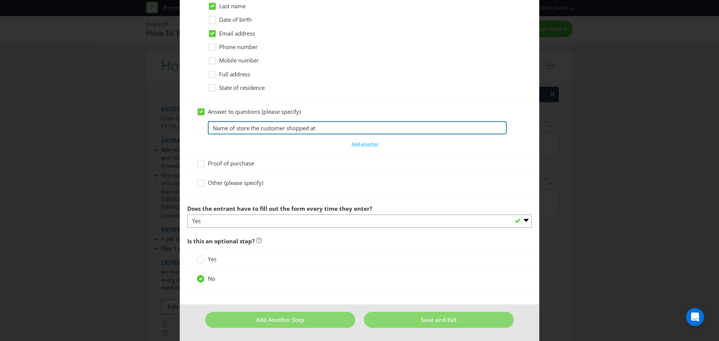
type input "Name of store the customer shopped at"
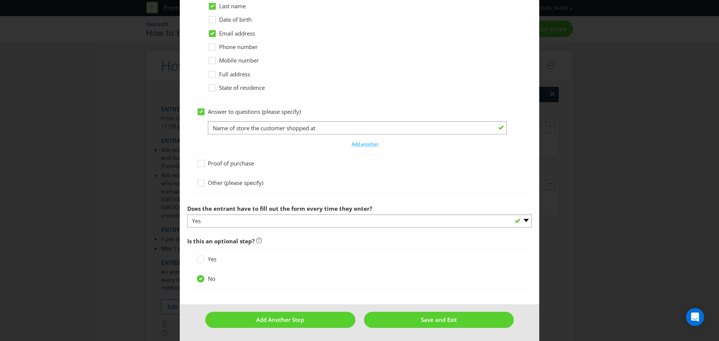
click at [437, 103] on div "Answer to questions (please specify) Name of store the customer shopped at Add …" at bounding box center [359, 128] width 345 height 52
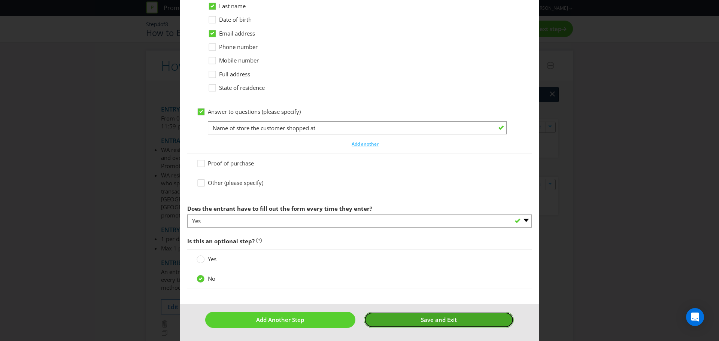
click at [450, 320] on span "Save and Exit" at bounding box center [439, 319] width 36 height 7
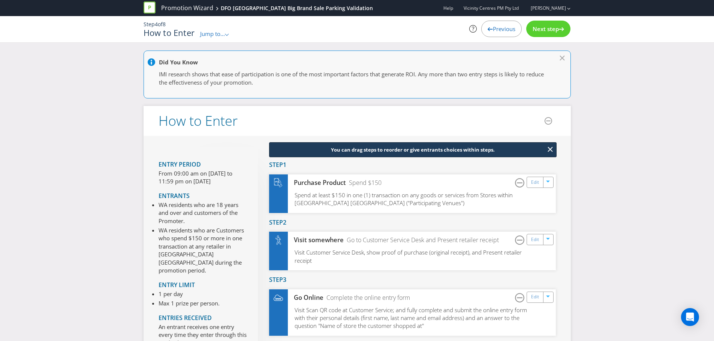
click at [557, 31] on span "Next step" at bounding box center [545, 28] width 26 height 7
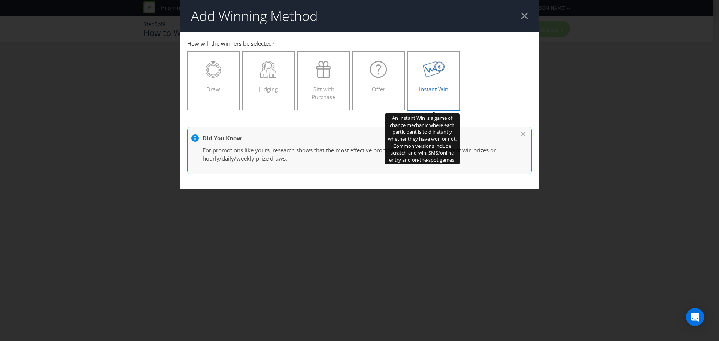
click at [435, 91] on span "Instant Win" at bounding box center [433, 88] width 29 height 7
click at [0, 0] on input "Instant Win" at bounding box center [0, 0] width 0 height 0
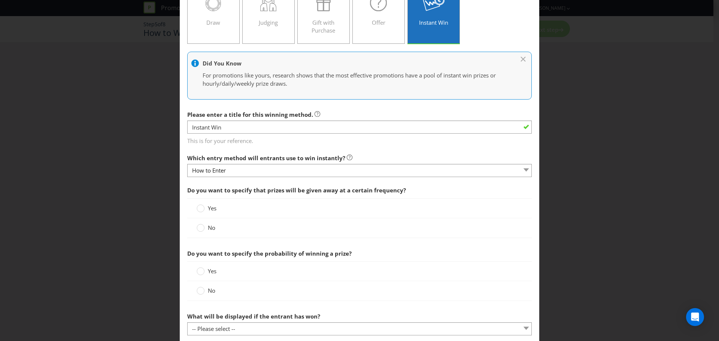
scroll to position [75, 0]
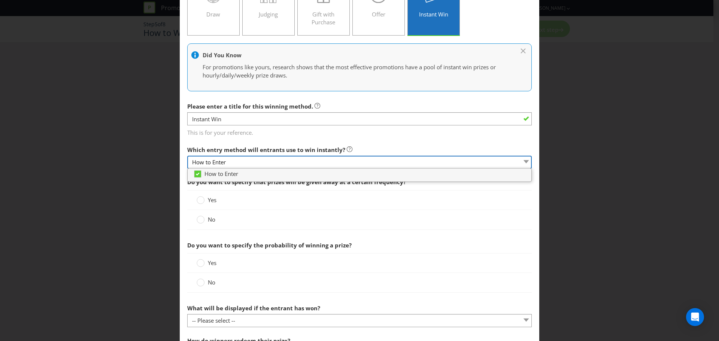
click at [260, 164] on select "How to Enter" at bounding box center [359, 162] width 345 height 13
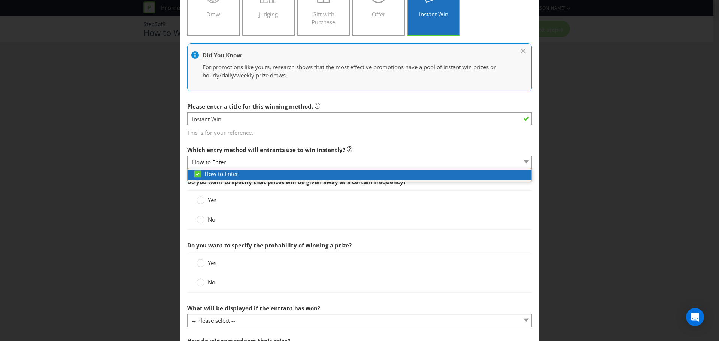
click at [422, 176] on div "How to Enter" at bounding box center [362, 174] width 338 height 8
click at [196, 173] on div at bounding box center [198, 172] width 4 height 4
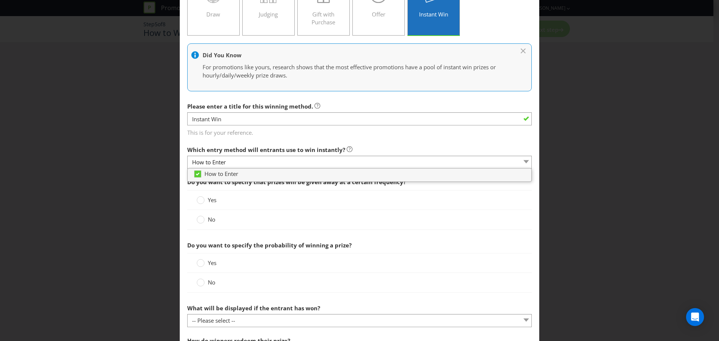
click at [509, 290] on div "No" at bounding box center [359, 282] width 345 height 19
click at [199, 220] on circle at bounding box center [200, 219] width 7 height 7
click at [0, 0] on input "No" at bounding box center [0, 0] width 0 height 0
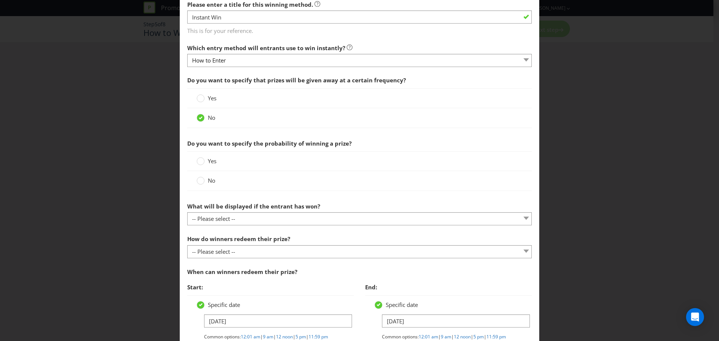
scroll to position [187, 0]
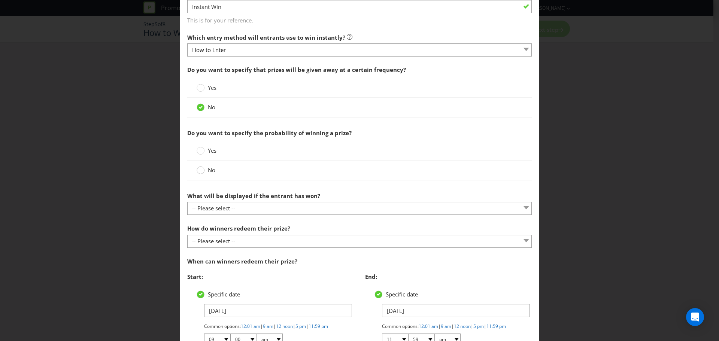
click at [199, 172] on circle at bounding box center [200, 170] width 7 height 7
click at [0, 0] on input "No" at bounding box center [0, 0] width 0 height 0
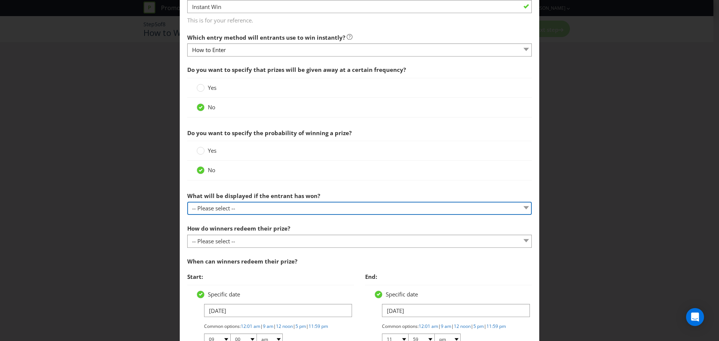
click at [311, 210] on select "-- Please select -- The winner will be notified as appropriate for the entry me…" at bounding box center [359, 208] width 345 height 13
select select "MESSAGE"
click at [187, 202] on select "-- Please select -- The winner will be notified as appropriate for the entry me…" at bounding box center [359, 208] width 345 height 13
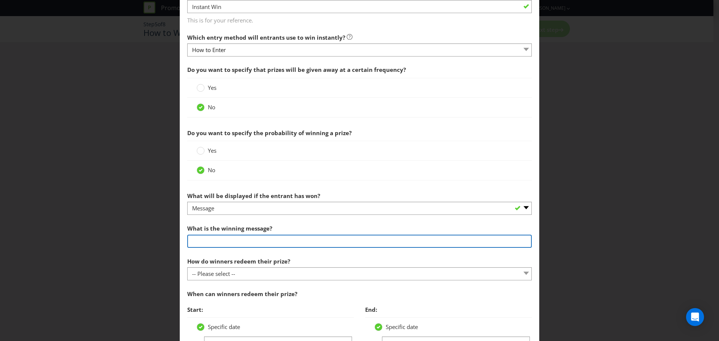
click at [220, 242] on input "text" at bounding box center [359, 241] width 345 height 13
type input "Thank you for shopping with us and singing up"
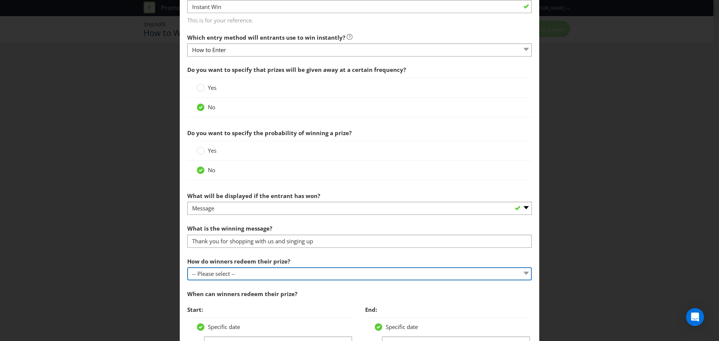
click at [346, 276] on select "-- Please select -- Present winning message to venue staff Follow instructions …" at bounding box center [359, 274] width 345 height 13
select select "OTHER"
click at [187, 268] on select "-- Please select -- Present winning message to venue staff Follow instructions …" at bounding box center [359, 274] width 345 height 13
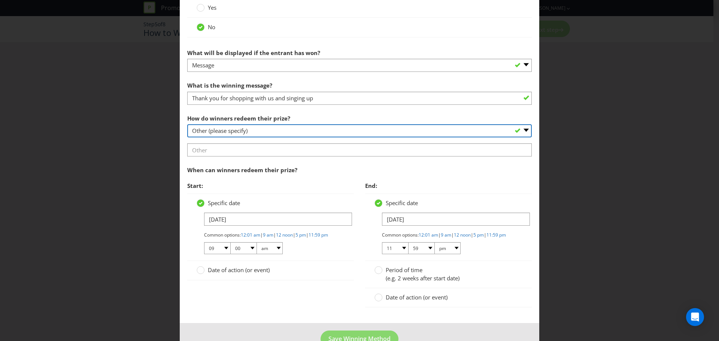
scroll to position [337, 0]
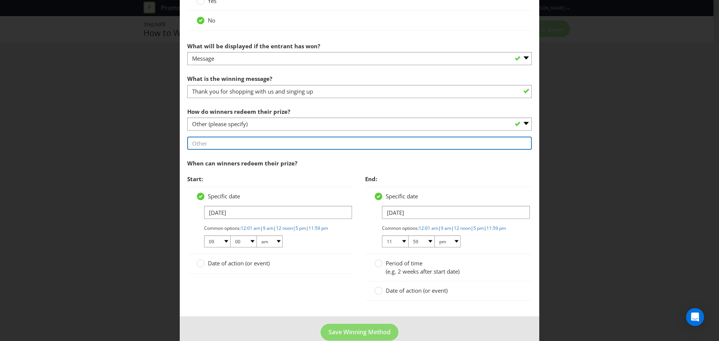
click at [306, 144] on input "text" at bounding box center [359, 143] width 345 height 13
type input "Parking exit ticket supplied once Thank You message is displayed"
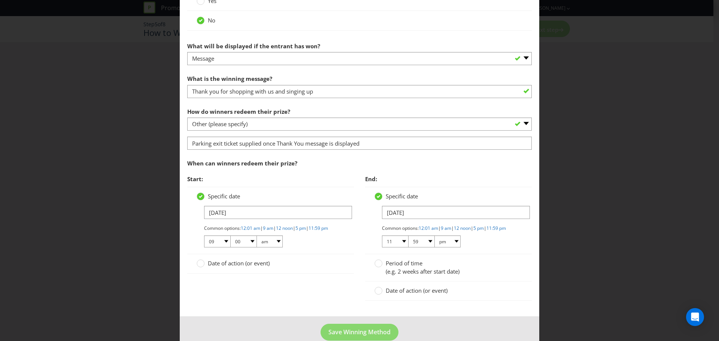
click at [326, 302] on div "Start: Specific date [DATE] Common options: 12:01 am | 9 am | 12 noon | 5 pm | …" at bounding box center [360, 241] width 356 height 138
click at [199, 263] on div at bounding box center [201, 261] width 4 height 4
click at [0, 0] on input "Date of action (or event)" at bounding box center [0, 0] width 0 height 0
click at [248, 233] on input "text" at bounding box center [278, 232] width 148 height 13
click at [201, 198] on circle at bounding box center [200, 196] width 7 height 7
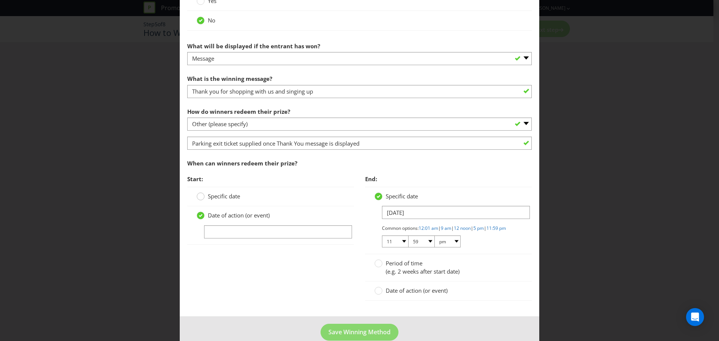
click at [0, 0] on input "Specific date" at bounding box center [0, 0] width 0 height 0
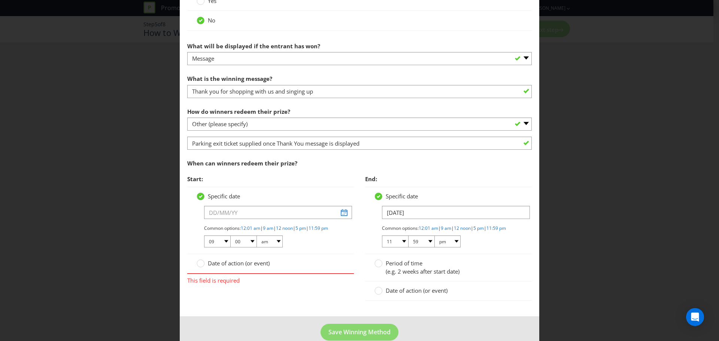
click at [199, 263] on div at bounding box center [201, 261] width 4 height 4
click at [0, 0] on input "Date of action (or event)" at bounding box center [0, 0] width 0 height 0
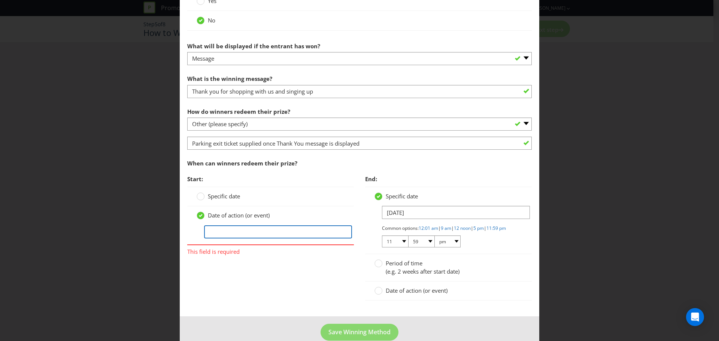
click at [241, 232] on input "text" at bounding box center [278, 232] width 148 height 13
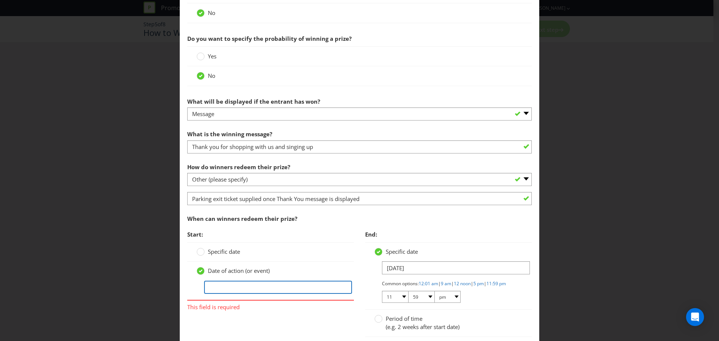
scroll to position [300, 0]
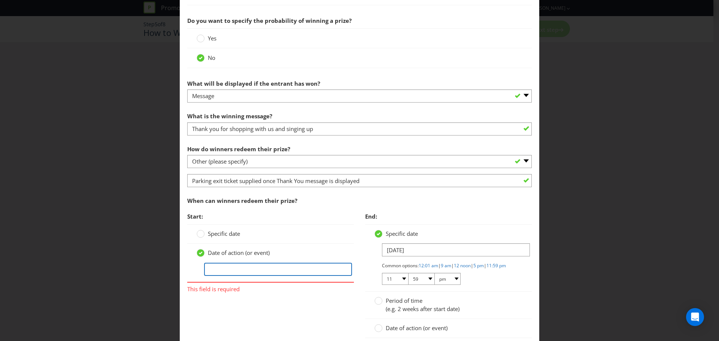
click at [218, 268] on input "text" at bounding box center [278, 269] width 148 height 13
type input "On day of sign up"
click at [305, 320] on div "Start: Specific date Date of action (or event) On day of sign up This field is …" at bounding box center [360, 278] width 356 height 138
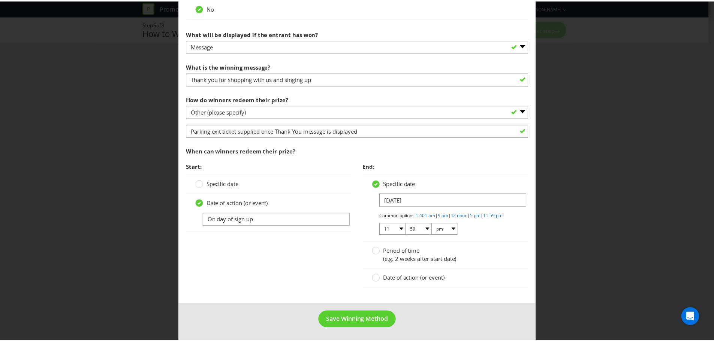
scroll to position [357, 0]
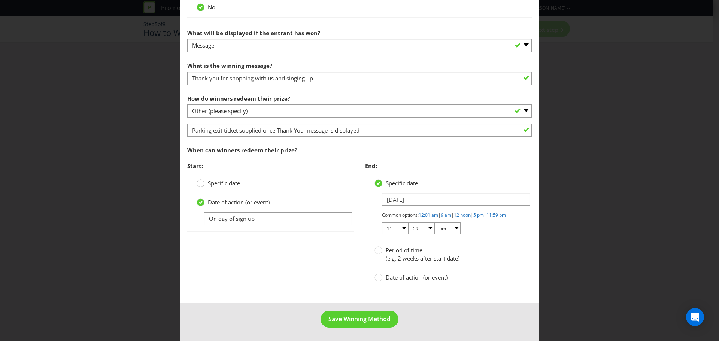
click at [199, 179] on div at bounding box center [201, 181] width 4 height 4
click at [0, 0] on input "Specific date" at bounding box center [0, 0] width 0 height 0
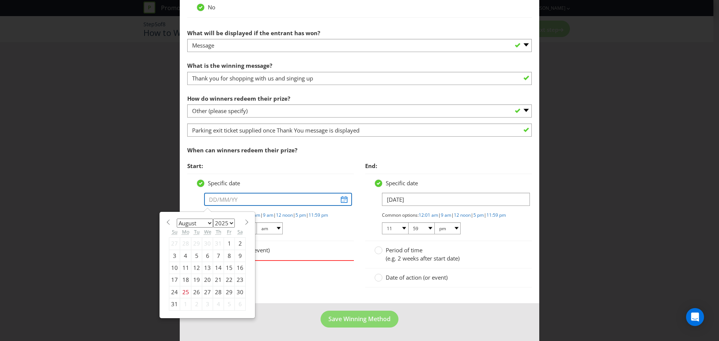
click at [251, 193] on input "text" at bounding box center [278, 199] width 148 height 13
click at [245, 220] on span at bounding box center [247, 223] width 6 height 6
select select "8"
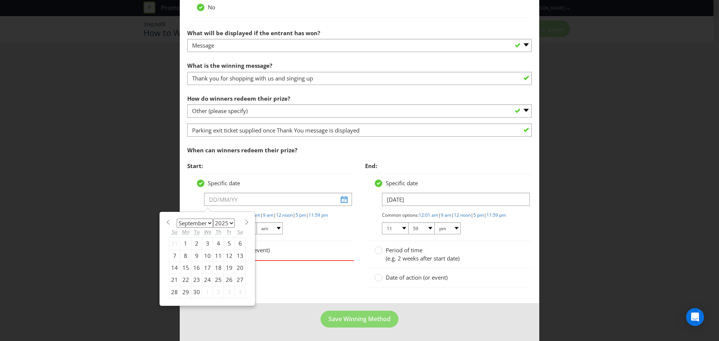
click at [226, 274] on div "26" at bounding box center [229, 280] width 11 height 12
type input "[DATE]"
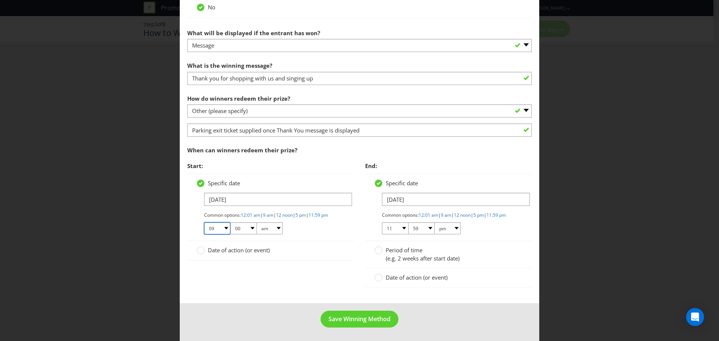
click at [225, 226] on select "01 02 03 04 05 06 07 08 09 10 11 12" at bounding box center [217, 229] width 26 height 12
select select "10"
click at [204, 223] on select "01 02 03 04 05 06 07 08 09 10 11 12" at bounding box center [217, 229] width 26 height 12
click at [310, 275] on div "Start: Specific date [DATE] Common options: 12:01 am | 9 am | 12 noon | 5 pm | …" at bounding box center [360, 227] width 356 height 138
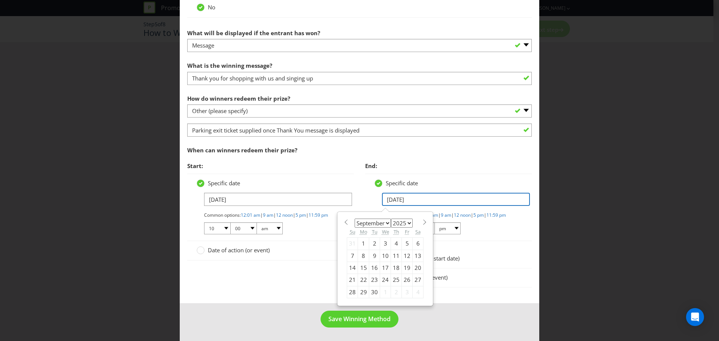
click at [427, 193] on input "[DATE]" at bounding box center [456, 199] width 148 height 13
click at [511, 284] on div "Date of action (or event)" at bounding box center [448, 278] width 167 height 19
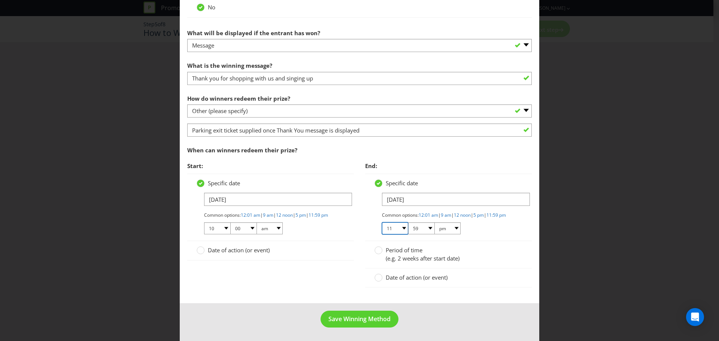
click at [399, 227] on select "01 02 03 04 05 06 07 08 09 10 11 12" at bounding box center [395, 229] width 26 height 12
select select "06"
click at [382, 223] on select "01 02 03 04 05 06 07 08 09 10 11 12" at bounding box center [395, 229] width 26 height 12
click at [427, 226] on select "00 01 05 10 15 20 25 29 30 35 40 45 50 55 59" at bounding box center [421, 229] width 26 height 12
select select "00"
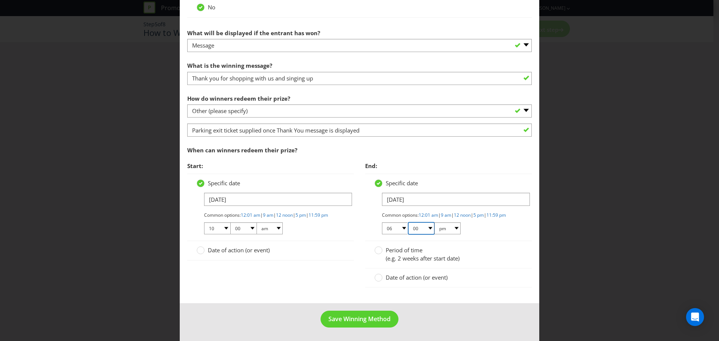
click at [408, 223] on select "00 01 05 10 15 20 25 29 30 35 40 45 50 55 59" at bounding box center [421, 229] width 26 height 12
click at [255, 291] on div "Start: Specific date [DATE] Common options: 12:01 am | 9 am | 12 noon | 5 pm | …" at bounding box center [360, 227] width 356 height 138
click at [356, 318] on span "Save Winning Method" at bounding box center [360, 319] width 62 height 8
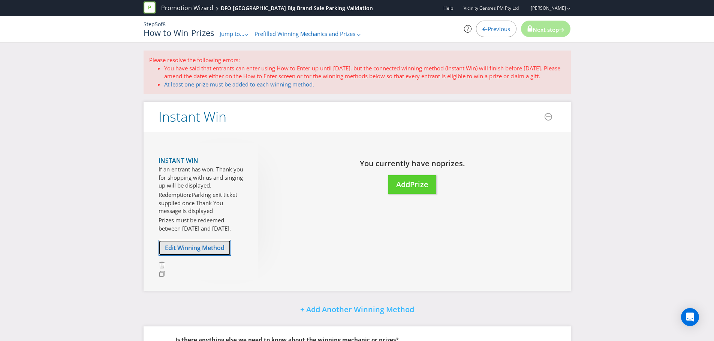
click at [207, 249] on span "Edit Winning Method" at bounding box center [195, 248] width 60 height 8
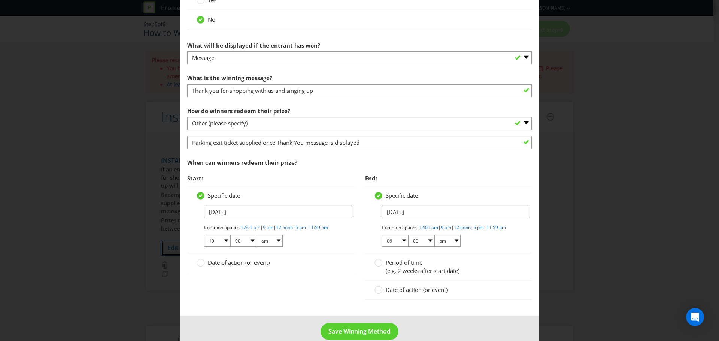
scroll to position [357, 0]
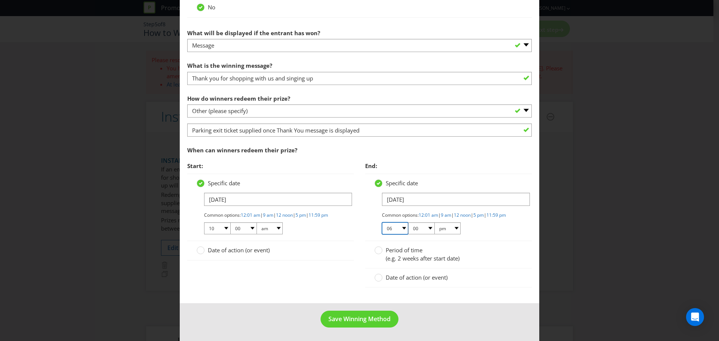
click at [401, 228] on select "01 02 03 04 05 06 07 08 09 10 11 12" at bounding box center [395, 229] width 26 height 12
select select "11"
click at [382, 223] on select "01 02 03 04 05 06 07 08 09 10 11 12" at bounding box center [395, 229] width 26 height 12
click at [426, 229] on select "00 01 05 10 15 20 25 29 30 35 40 45 50 55 59" at bounding box center [421, 229] width 26 height 12
select select "59"
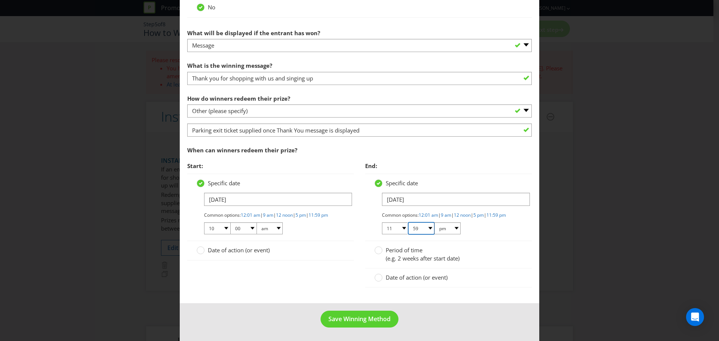
click at [408, 223] on select "00 01 05 10 15 20 25 29 30 35 40 45 50 55 59" at bounding box center [421, 229] width 26 height 12
click at [300, 285] on div "Start: Specific date [DATE] Common options: 12:01 am | 9 am | 12 noon | 5 pm | …" at bounding box center [360, 227] width 356 height 138
click at [366, 323] on span "Save Winning Method" at bounding box center [360, 319] width 62 height 8
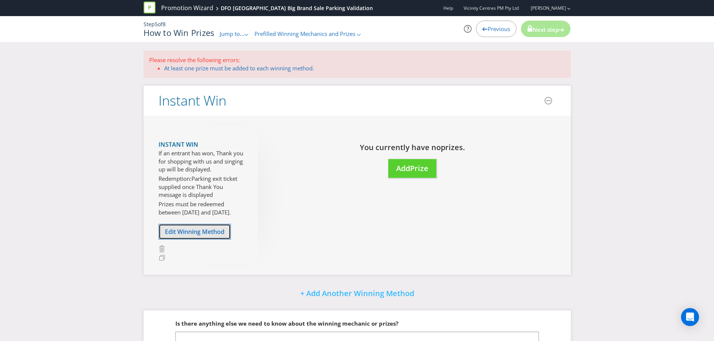
click at [190, 232] on span "Edit Winning Method" at bounding box center [195, 232] width 60 height 8
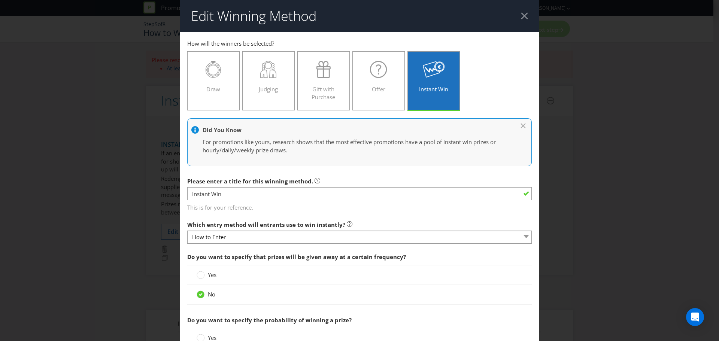
click at [520, 124] on icon at bounding box center [523, 125] width 7 height 4
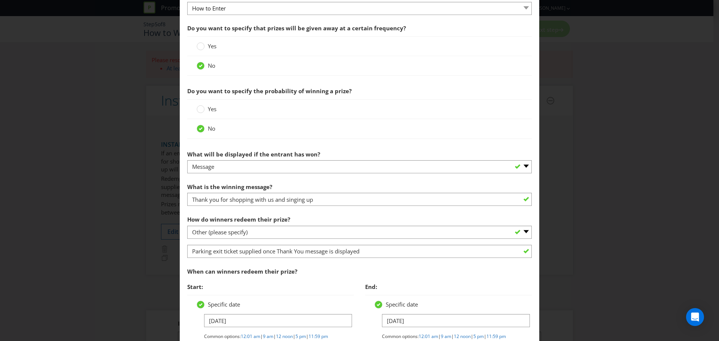
scroll to position [187, 0]
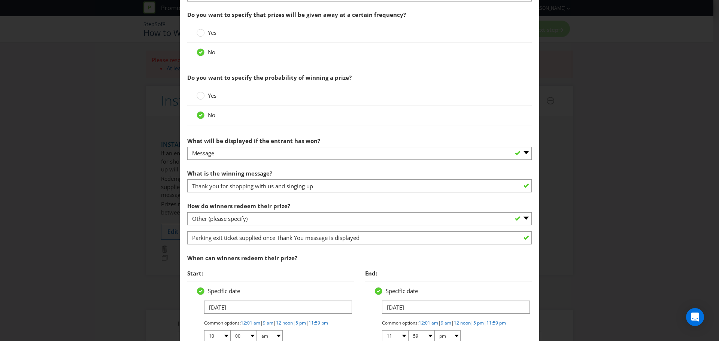
click at [390, 77] on span "Do you want to specify the probability of winning a prize?" at bounding box center [359, 77] width 345 height 15
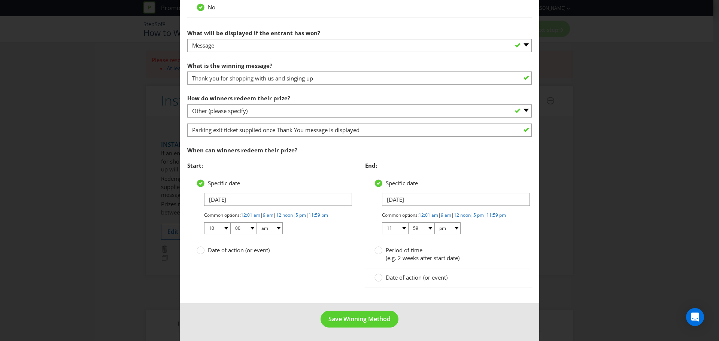
scroll to position [302, 0]
click at [362, 318] on span "Save Winning Method" at bounding box center [360, 319] width 62 height 8
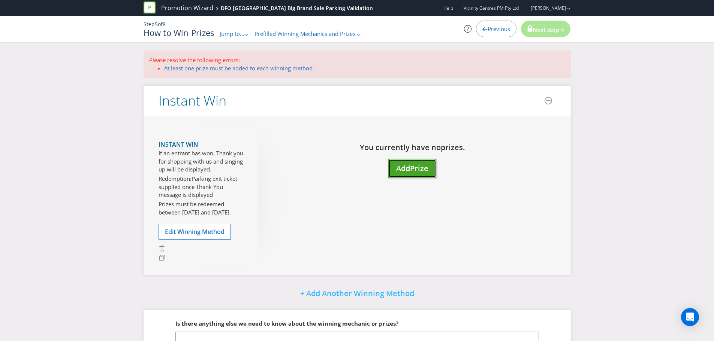
click at [420, 168] on span "Prize" at bounding box center [419, 168] width 18 height 10
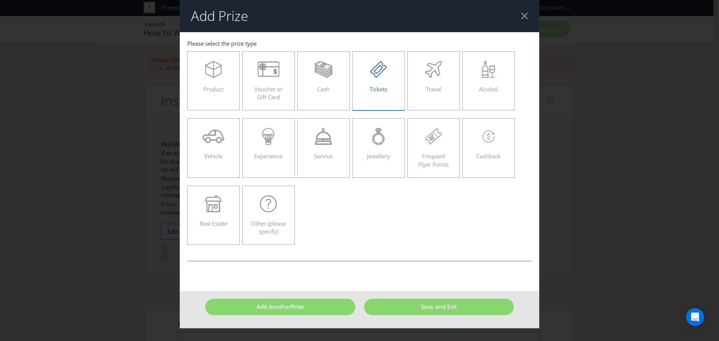
click at [387, 101] on label "Tickets" at bounding box center [379, 80] width 52 height 59
click at [0, 0] on input "Tickets" at bounding box center [0, 0] width 0 height 0
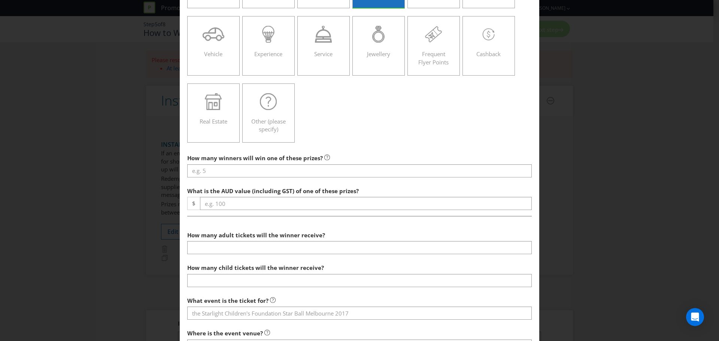
scroll to position [112, 0]
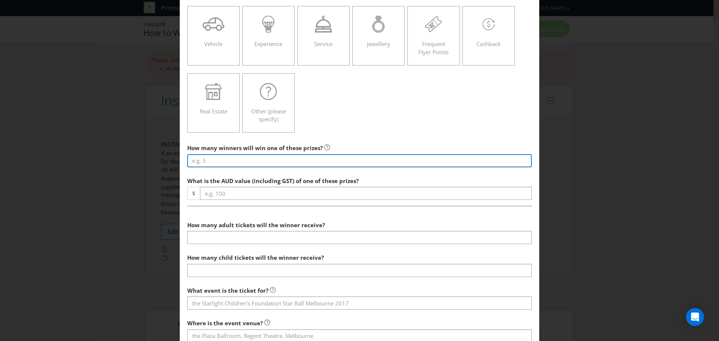
click at [264, 162] on input "number" at bounding box center [359, 160] width 345 height 13
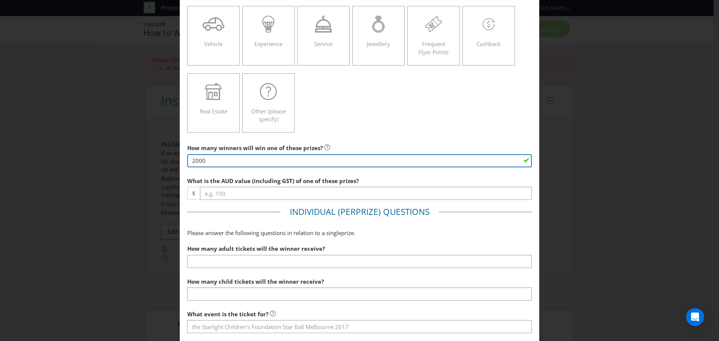
type input "2000"
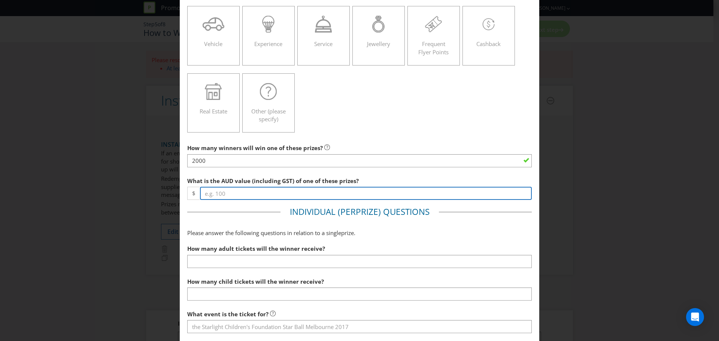
click at [235, 193] on input "number" at bounding box center [366, 193] width 332 height 13
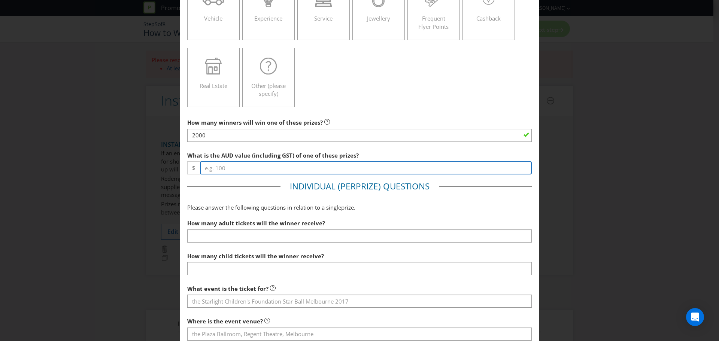
scroll to position [150, 0]
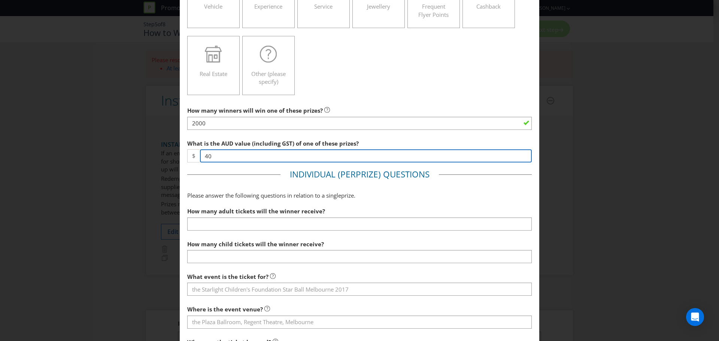
type input "40"
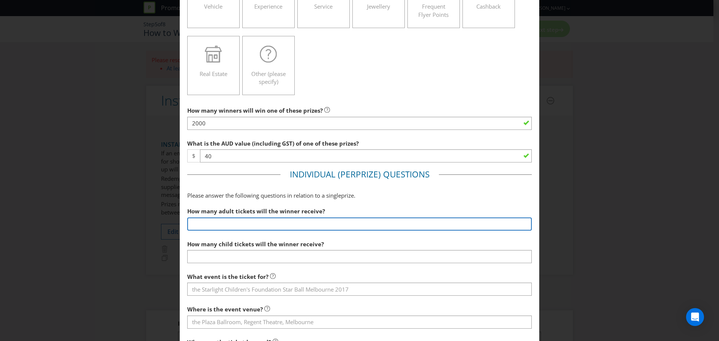
click at [280, 229] on input "number" at bounding box center [359, 224] width 345 height 13
type input "1"
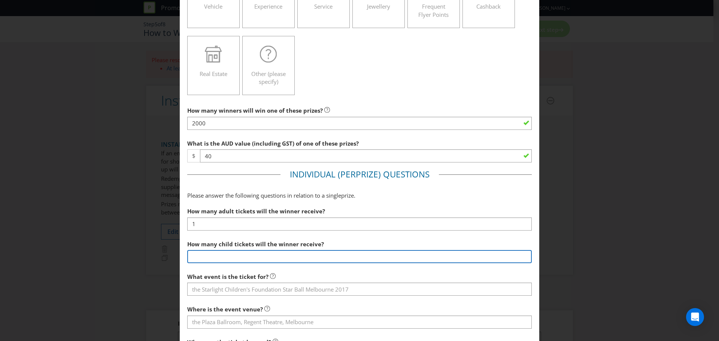
click at [237, 259] on input "number" at bounding box center [359, 256] width 345 height 13
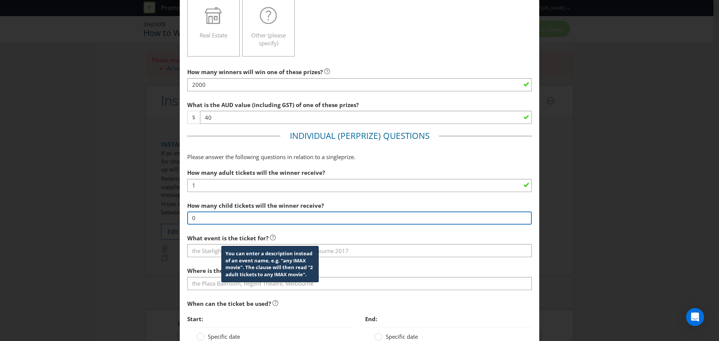
scroll to position [225, 0]
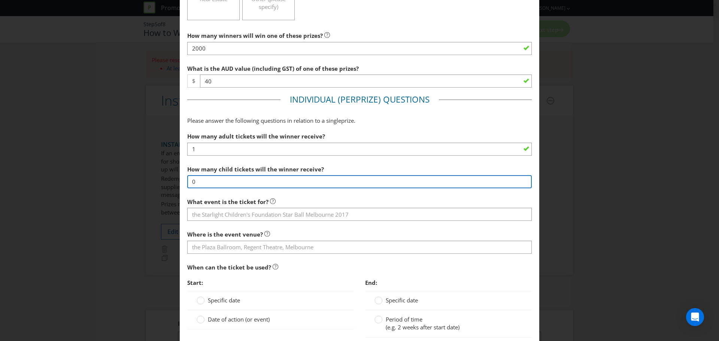
type input "0"
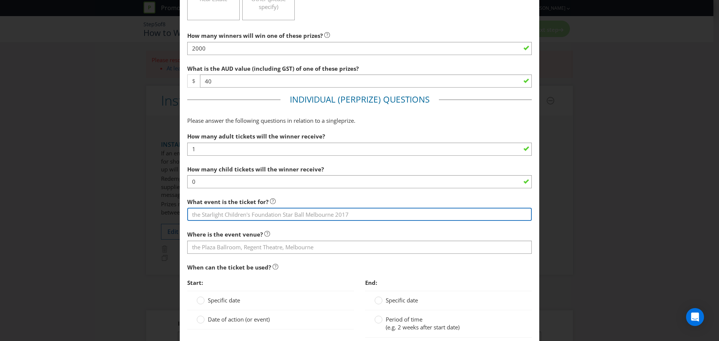
click at [242, 213] on input "text" at bounding box center [359, 214] width 345 height 13
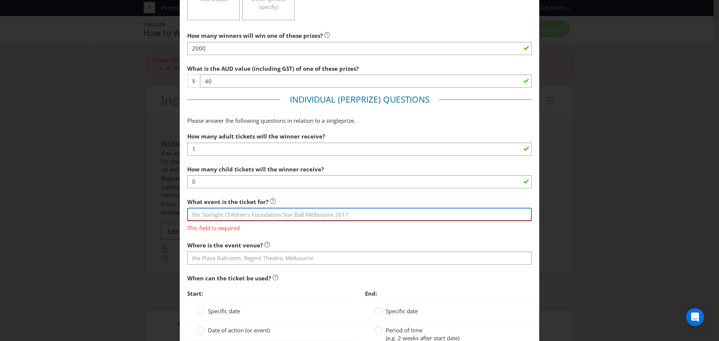
click at [253, 215] on input "text" at bounding box center [359, 214] width 345 height 13
drag, startPoint x: 241, startPoint y: 217, endPoint x: 91, endPoint y: 215, distance: 149.9
click at [91, 215] on div "Add Prize [GEOGRAPHIC_DATA] Please select the prize type Product Voucher or Gif…" at bounding box center [359, 170] width 719 height 341
drag, startPoint x: 270, startPoint y: 215, endPoint x: 243, endPoint y: 213, distance: 27.1
click at [243, 213] on input "DFO [GEOGRAPHIC_DATA] exit" at bounding box center [359, 214] width 345 height 13
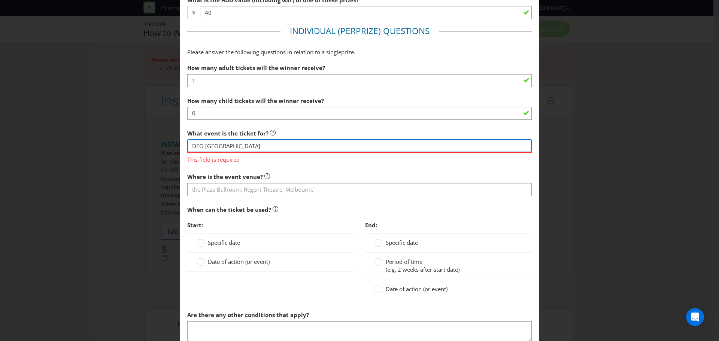
scroll to position [300, 0]
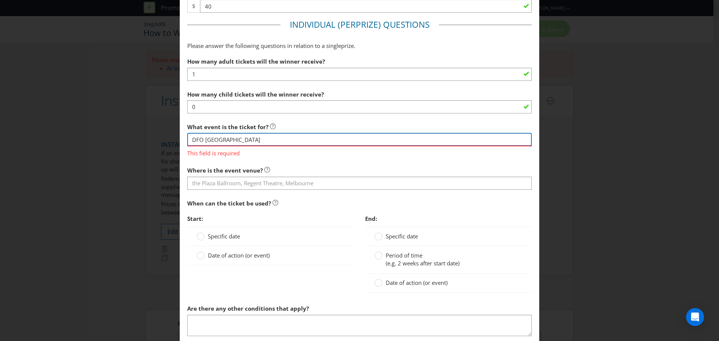
type input "DFO [GEOGRAPHIC_DATA]"
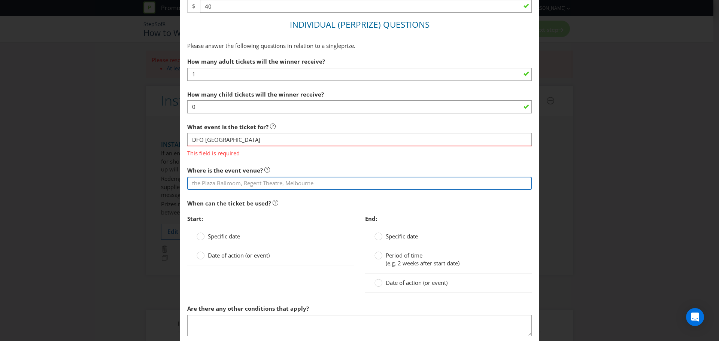
click at [275, 188] on section "How many adult tickets will the winner receive? 1 How many child tickets will t…" at bounding box center [359, 195] width 345 height 283
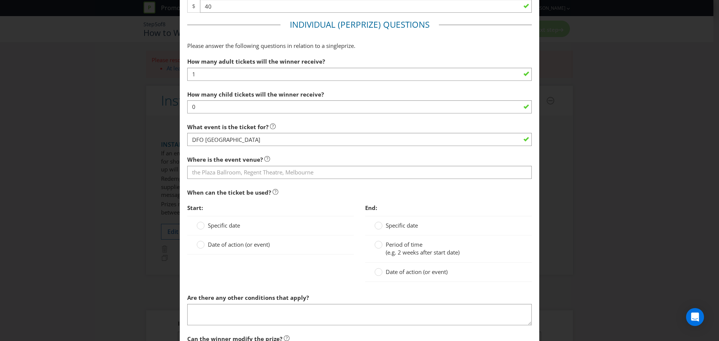
click at [214, 164] on div "Where is the event venue?" at bounding box center [359, 165] width 345 height 27
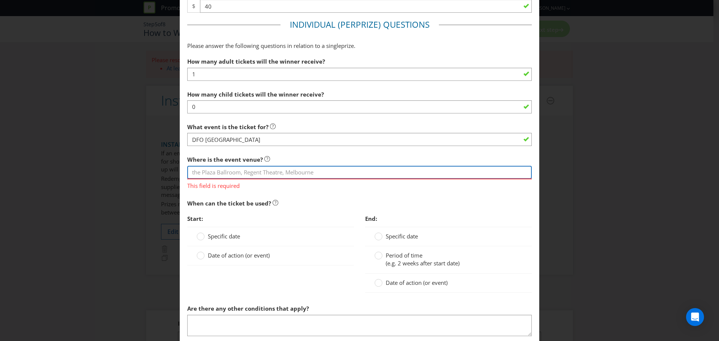
click at [212, 172] on input "text" at bounding box center [359, 172] width 345 height 13
type input "DFO Perth"
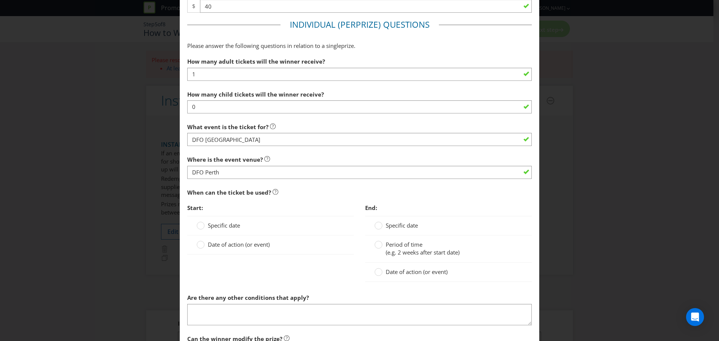
click at [338, 199] on div "When can the ticket be used?" at bounding box center [359, 192] width 345 height 15
click at [199, 246] on circle at bounding box center [200, 244] width 7 height 7
click at [0, 0] on input "Date of action (or event)" at bounding box center [0, 0] width 0 height 0
click at [236, 258] on input "text" at bounding box center [278, 260] width 148 height 13
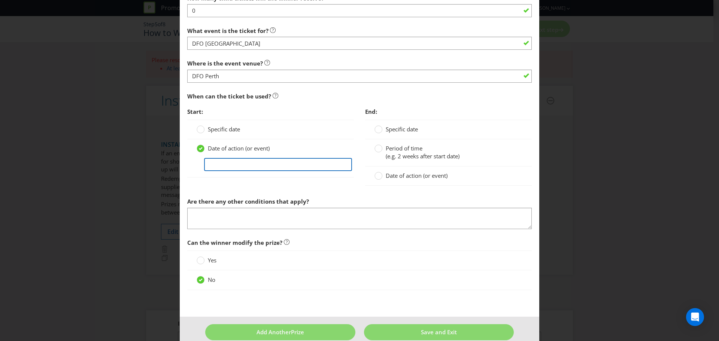
scroll to position [408, 0]
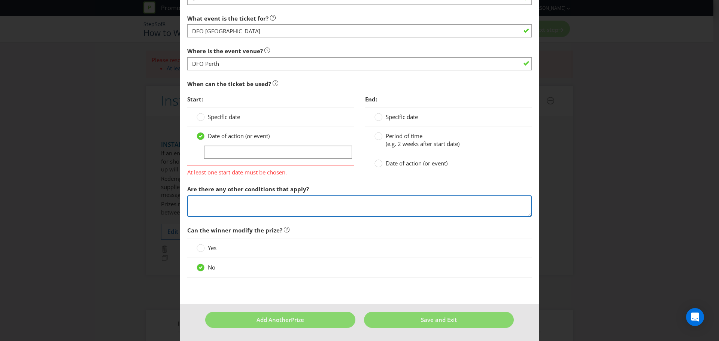
click at [247, 205] on textarea at bounding box center [359, 206] width 345 height 21
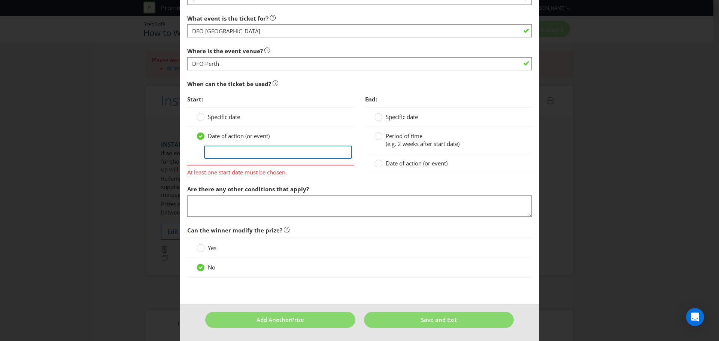
click at [247, 149] on input "text" at bounding box center [278, 152] width 148 height 13
type input "During Big Brand Sale"
click at [339, 230] on span "Can the winner modify the prize?" at bounding box center [359, 230] width 345 height 15
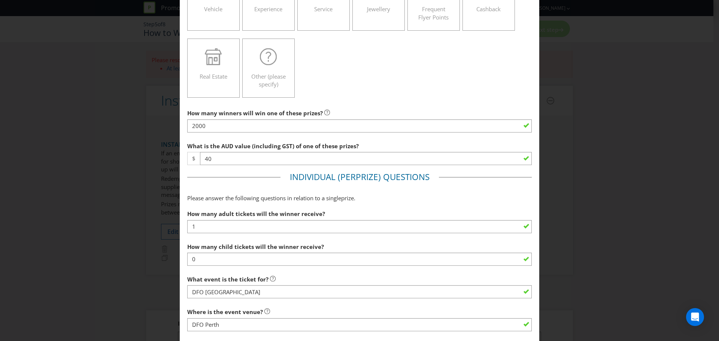
scroll to position [150, 0]
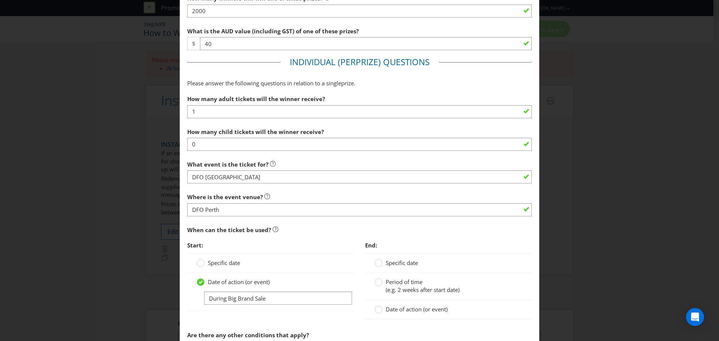
scroll to position [337, 0]
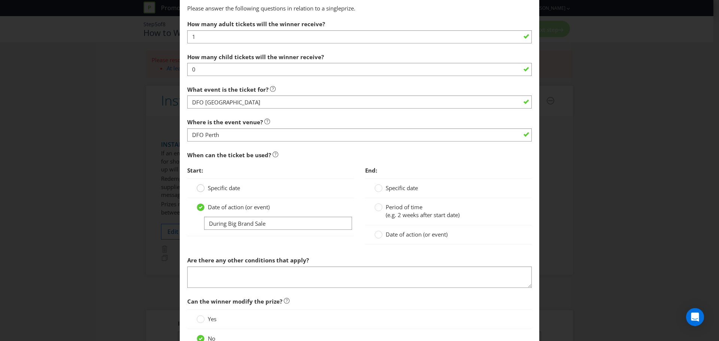
click at [199, 189] on circle at bounding box center [200, 188] width 7 height 7
click at [0, 0] on input "Specific date" at bounding box center [0, 0] width 0 height 0
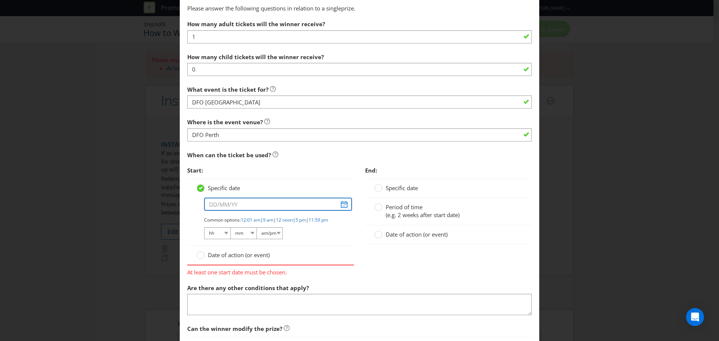
click at [259, 204] on input "text" at bounding box center [278, 204] width 148 height 13
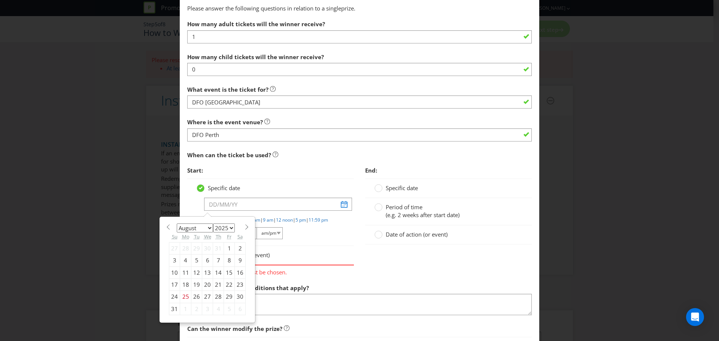
click at [244, 228] on span at bounding box center [247, 227] width 6 height 6
select select "8"
click at [227, 285] on div "26" at bounding box center [229, 285] width 11 height 12
type input "[DATE]"
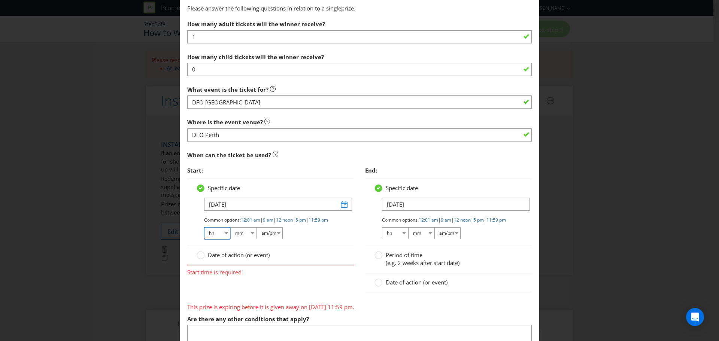
click at [221, 238] on select "hh 01 02 03 04 05 06 07 08 09 10 11 12" at bounding box center [217, 233] width 26 height 12
select select "10"
click at [204, 233] on select "hh 01 02 03 04 05 06 07 08 09 10 11 12" at bounding box center [217, 233] width 26 height 12
click at [250, 239] on select "mm 00 01 05 10 15 20 25 29 30 35 40 45 50 55 59" at bounding box center [243, 233] width 26 height 12
select select "00"
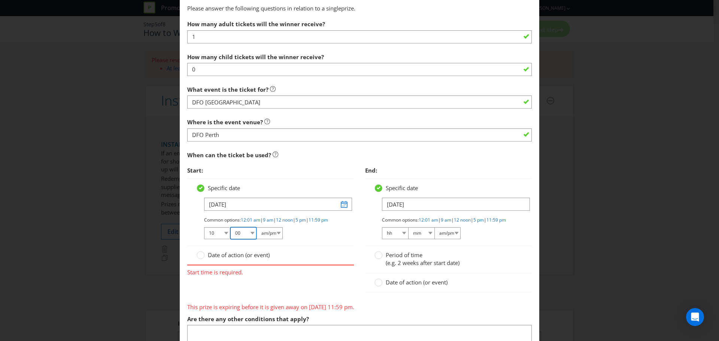
click at [230, 233] on select "mm 00 01 05 10 15 20 25 29 30 35 40 45 50 55 59" at bounding box center [243, 233] width 26 height 12
click at [277, 238] on select "am/pm am pm" at bounding box center [270, 233] width 26 height 12
select select "am"
click at [257, 233] on select "am/pm am pm" at bounding box center [270, 233] width 26 height 12
click at [400, 239] on select "hh 01 02 03 04 05 06 07 08 09 10 11 12" at bounding box center [395, 233] width 26 height 12
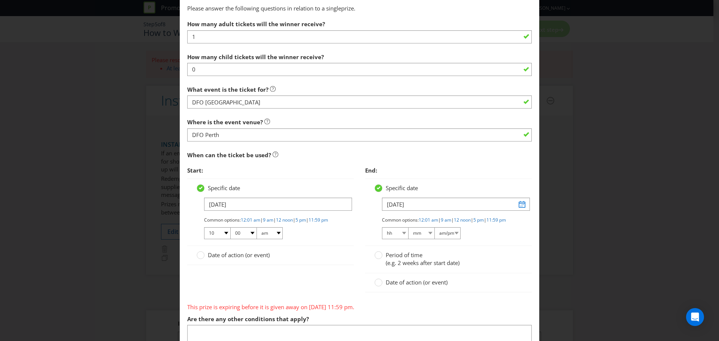
click at [333, 282] on div "Start: Specific date [DATE] Common options: 12:01 am | 9 am | 12 noon | 5 pm | …" at bounding box center [360, 232] width 356 height 138
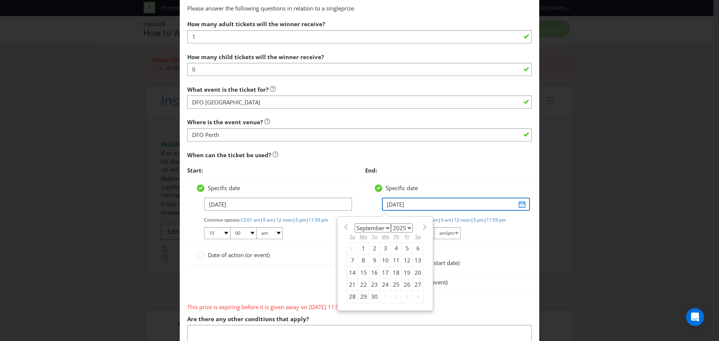
click at [517, 202] on input "[DATE]" at bounding box center [456, 204] width 148 height 13
click at [361, 296] on div "29" at bounding box center [363, 297] width 11 height 12
type input "[DATE]"
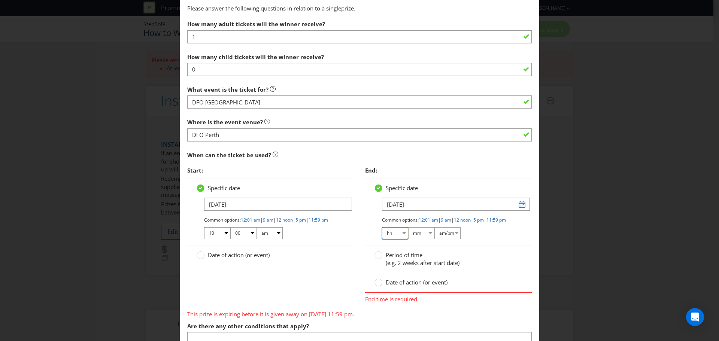
click at [402, 237] on select "hh 01 02 03 04 05 06 07 08 09 10 11 12" at bounding box center [395, 233] width 26 height 12
select select "12"
click at [382, 233] on select "hh 01 02 03 04 05 06 07 08 09 10 11 12" at bounding box center [395, 233] width 26 height 12
click at [418, 237] on select "mm 00 01 05 10 15 20 25 29 30 35 40 45 50 55 59" at bounding box center [421, 233] width 26 height 12
select select "00"
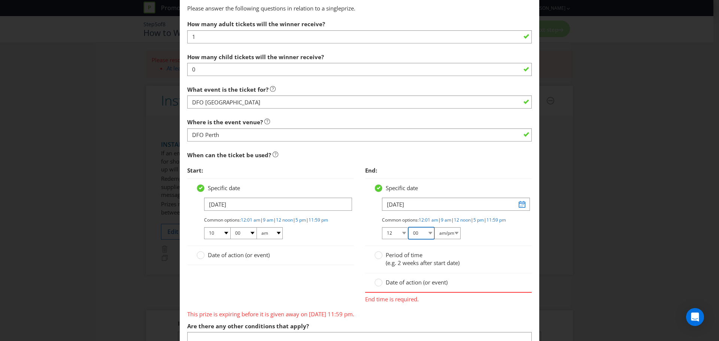
click at [408, 233] on select "mm 00 01 05 10 15 20 25 29 30 35 40 45 50 55 59" at bounding box center [421, 233] width 26 height 12
click at [459, 239] on div "Common options: 12:01 am | 9 am | 12 noon | 5 pm | 11:59 pm hh 01 02 03 04 05 0…" at bounding box center [452, 228] width 141 height 23
click at [454, 239] on select "am/pm am pm" at bounding box center [448, 233] width 26 height 12
select select "pm"
click at [435, 233] on select "am/pm am pm" at bounding box center [448, 233] width 26 height 12
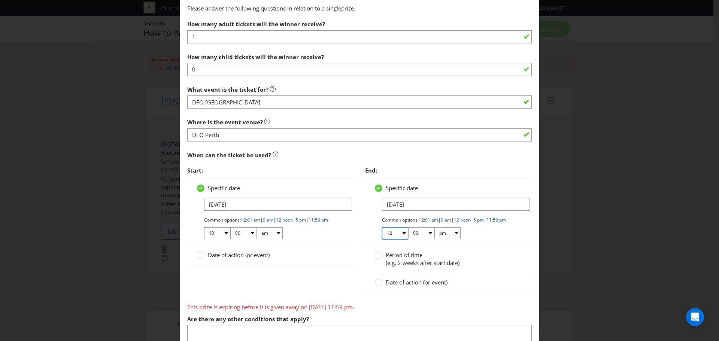
click at [402, 239] on select "01 02 03 04 05 06 07 08 09 10 11 12" at bounding box center [395, 233] width 26 height 12
select select "11"
click at [382, 233] on select "01 02 03 04 05 06 07 08 09 10 11 12" at bounding box center [395, 233] width 26 height 12
click at [419, 237] on select "00 01 05 10 15 20 25 29 30 35 40 45 50 55 59" at bounding box center [421, 233] width 26 height 12
select select "59"
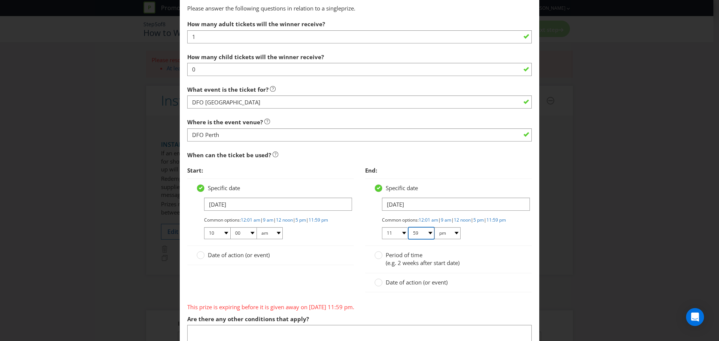
click at [408, 233] on select "00 01 05 10 15 20 25 29 30 35 40 45 50 55 59" at bounding box center [421, 233] width 26 height 12
click at [301, 292] on div "Start: Specific date [DATE] Common options: 12:01 am | 9 am | 12 noon | 5 pm | …" at bounding box center [360, 232] width 356 height 138
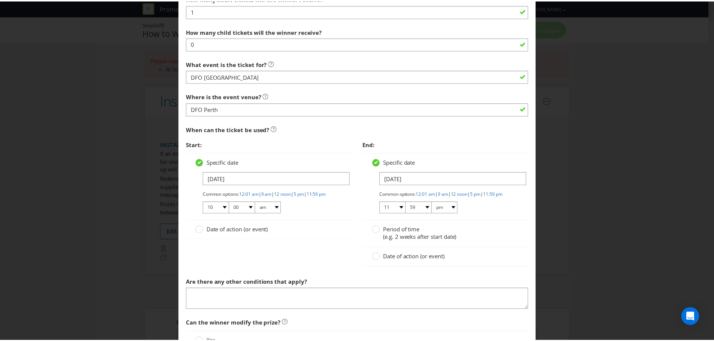
scroll to position [463, 0]
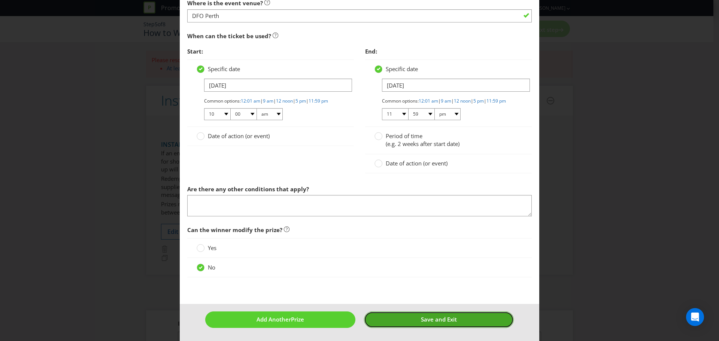
click at [432, 315] on button "Save and Exit" at bounding box center [439, 320] width 150 height 16
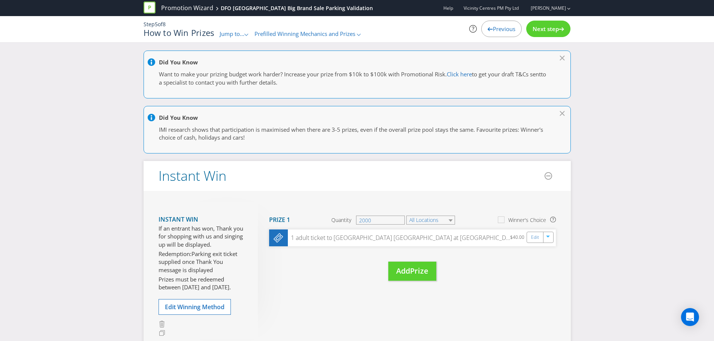
click at [563, 30] on icon at bounding box center [561, 29] width 5 height 4
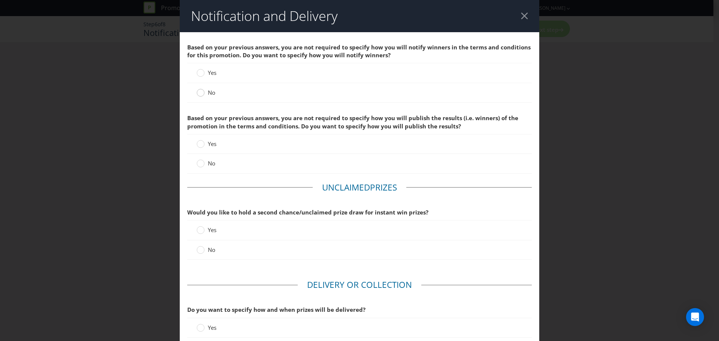
click at [198, 94] on circle at bounding box center [200, 92] width 7 height 7
click at [0, 0] on input "No" at bounding box center [0, 0] width 0 height 0
drag, startPoint x: 210, startPoint y: 123, endPoint x: 260, endPoint y: 125, distance: 49.5
click at [260, 125] on span "Based on your previous answers, you are not required to specify how you will pu…" at bounding box center [352, 121] width 331 height 15
click at [289, 127] on span "Based on your previous answers, you are not required to specify how you will pu…" at bounding box center [352, 121] width 331 height 15
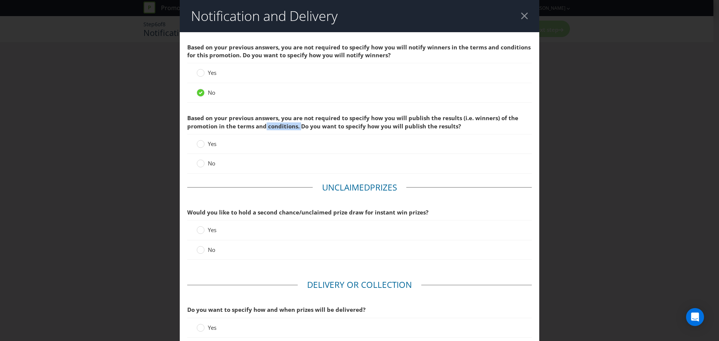
drag, startPoint x: 290, startPoint y: 125, endPoint x: 264, endPoint y: 124, distance: 25.5
click at [264, 124] on span "Based on your previous answers, you are not required to specify how you will pu…" at bounding box center [352, 121] width 331 height 15
click at [359, 116] on span "Based on your previous answers, you are not required to specify how you will pu…" at bounding box center [352, 121] width 331 height 15
click at [200, 162] on div at bounding box center [201, 161] width 4 height 4
click at [0, 0] on input "No" at bounding box center [0, 0] width 0 height 0
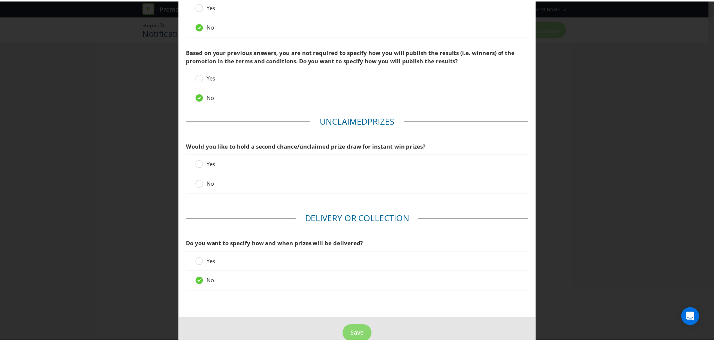
scroll to position [81, 0]
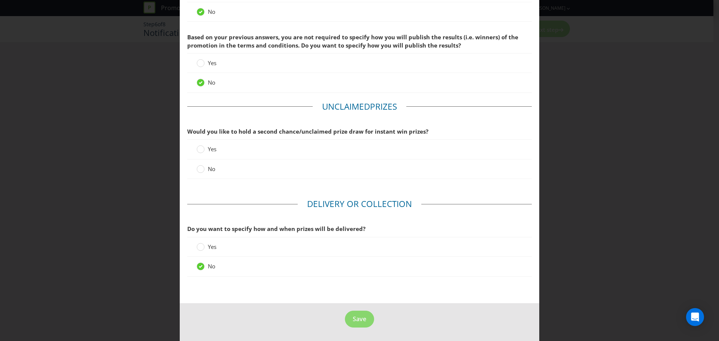
click at [208, 169] on span "No" at bounding box center [211, 168] width 7 height 7
click at [0, 0] on input "No" at bounding box center [0, 0] width 0 height 0
click at [353, 318] on span "Save" at bounding box center [359, 319] width 13 height 8
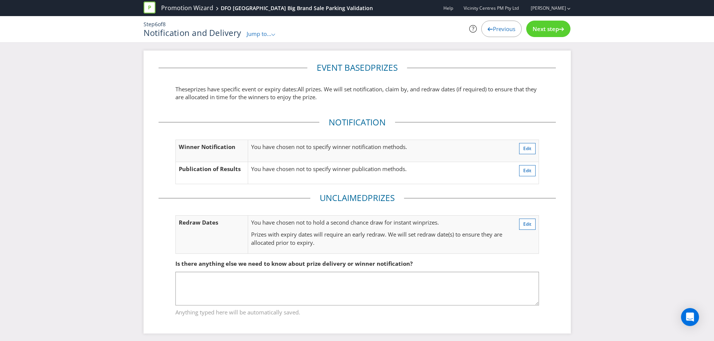
click at [544, 23] on div "Next step" at bounding box center [548, 29] width 44 height 16
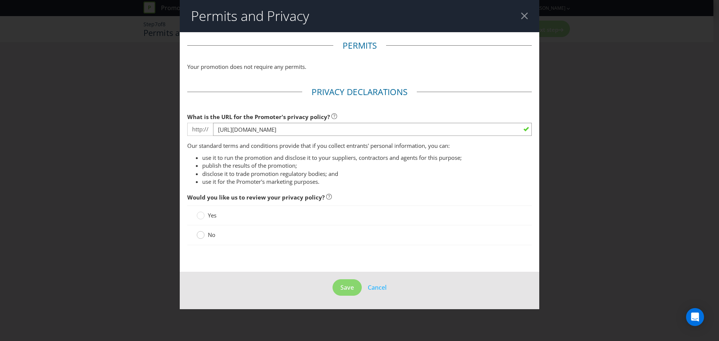
click at [200, 235] on circle at bounding box center [200, 235] width 7 height 7
click at [0, 0] on input "No" at bounding box center [0, 0] width 0 height 0
click at [341, 285] on span "Save" at bounding box center [347, 288] width 13 height 8
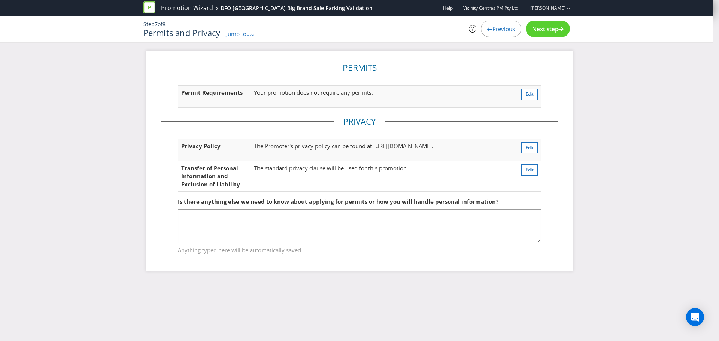
click at [631, 145] on div "Permits Permit Requirements Your promotion does not require any permits. Edit P…" at bounding box center [359, 167] width 719 height 232
click at [548, 28] on span "Next step" at bounding box center [545, 28] width 26 height 7
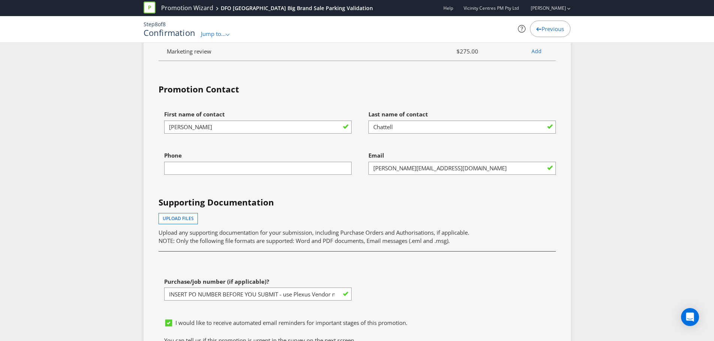
scroll to position [2023, 0]
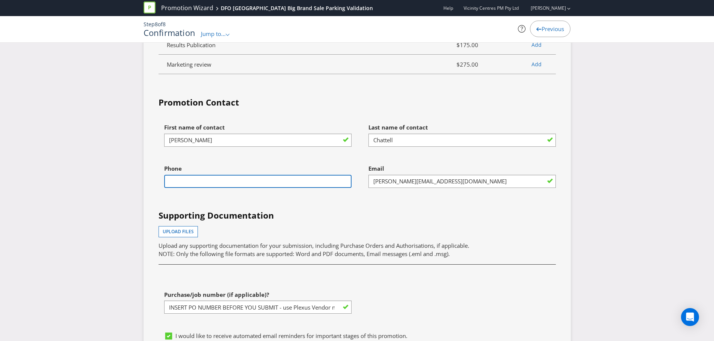
click at [238, 176] on input "text" at bounding box center [257, 181] width 187 height 13
type input "0439744151"
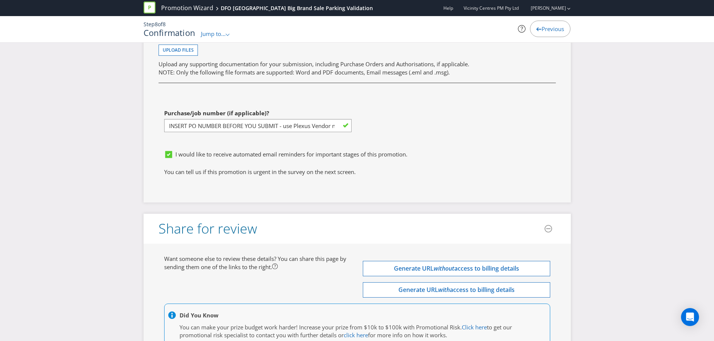
scroll to position [2085, 0]
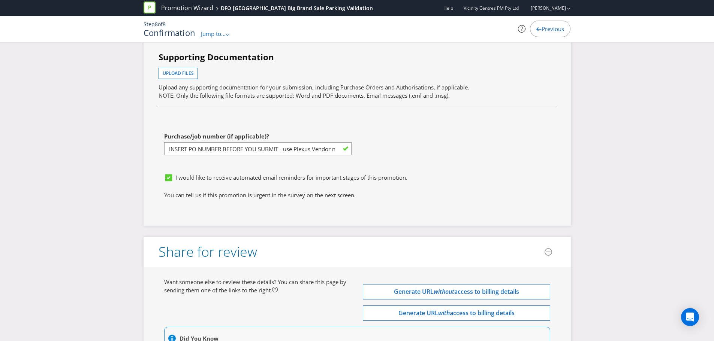
scroll to position [2197, 0]
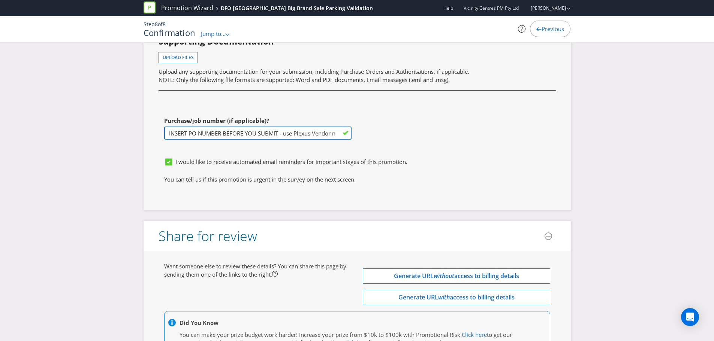
click at [217, 132] on input "INSERT PO NUMBER BEFORE YOU SUBMIT - use Plexus Vendor no. 329371 internally to…" at bounding box center [257, 133] width 187 height 13
drag, startPoint x: 280, startPoint y: 132, endPoint x: 48, endPoint y: 119, distance: 232.3
click at [280, 137] on input "INSERT PO NUMBER BEFORE YOU SUBMIT - use Plexus Vendor no. 329371 internally to…" at bounding box center [257, 133] width 187 height 13
drag, startPoint x: 279, startPoint y: 134, endPoint x: 48, endPoint y: 135, distance: 230.8
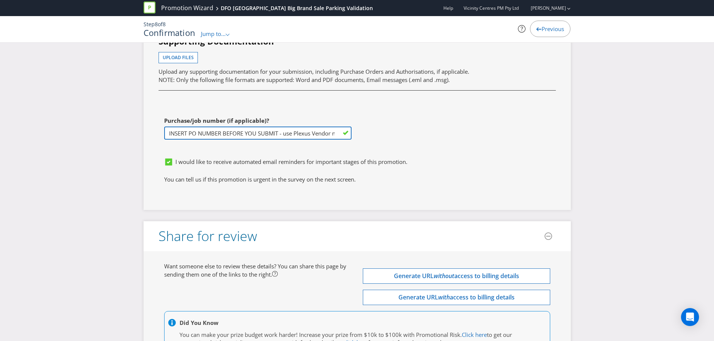
type input "1231891 - use Plexus Vendor no. 329371 internally to obtain PO & add here"
drag, startPoint x: 78, startPoint y: 220, endPoint x: 79, endPoint y: 225, distance: 5.6
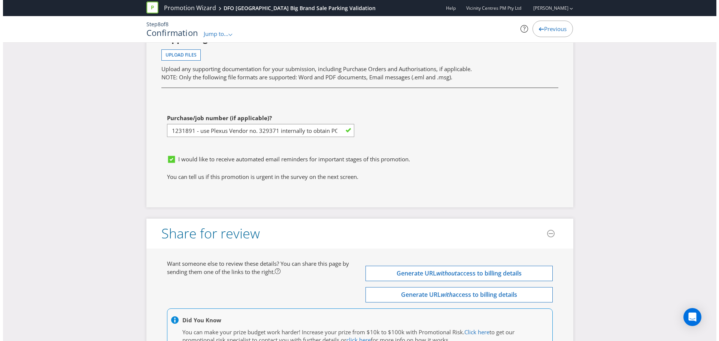
scroll to position [2272, 0]
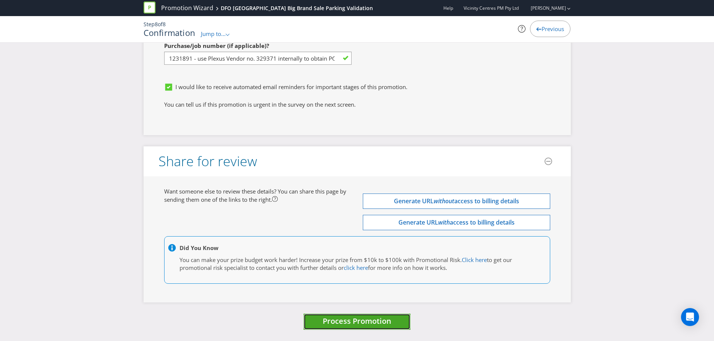
click at [343, 318] on span "Process Promotion" at bounding box center [357, 321] width 69 height 10
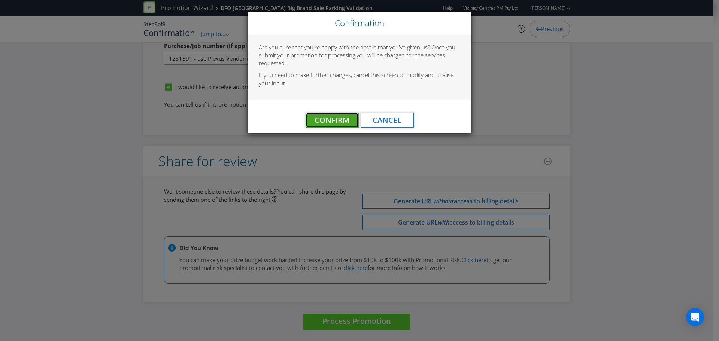
click at [322, 123] on span "Confirm" at bounding box center [332, 120] width 35 height 10
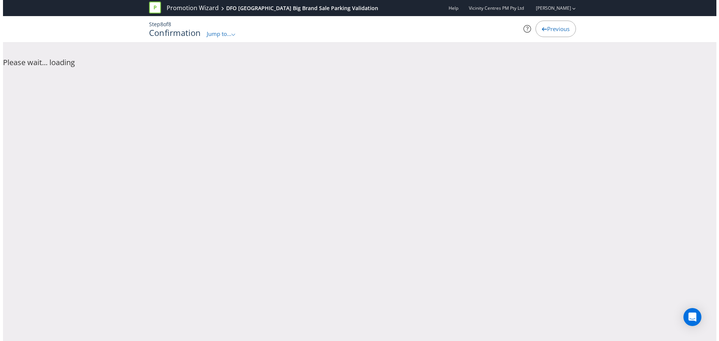
scroll to position [0, 0]
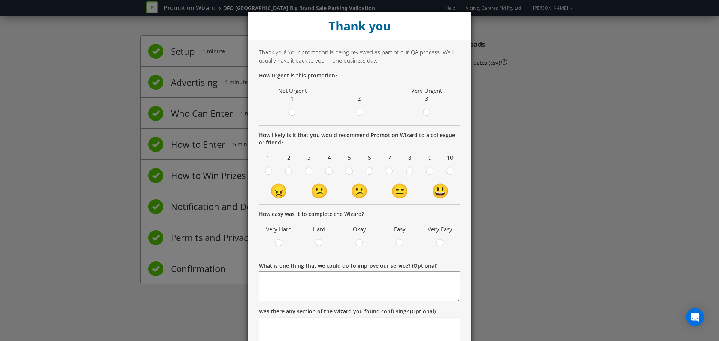
click at [289, 112] on circle at bounding box center [292, 112] width 7 height 7
click at [0, 0] on input "radio" at bounding box center [0, 0] width 0 height 0
drag, startPoint x: 402, startPoint y: 135, endPoint x: 383, endPoint y: 135, distance: 19.1
click at [383, 135] on p "How likely is it that you would recommend Promotion Wizard to a colleague or fr…" at bounding box center [360, 139] width 202 height 15
click at [352, 136] on p "How likely is it that you would recommend Promotion Wizard to a colleague or fr…" at bounding box center [360, 139] width 202 height 15
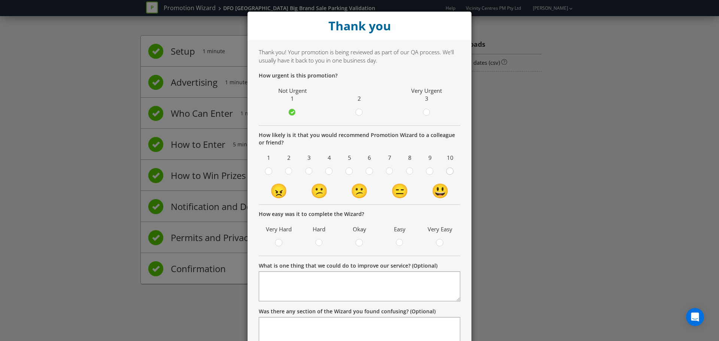
click at [448, 169] on div at bounding box center [450, 169] width 4 height 4
click at [0, 0] on input "radio" at bounding box center [0, 0] width 0 height 0
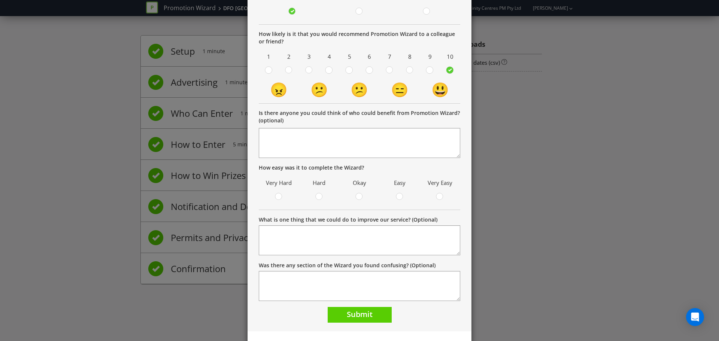
scroll to position [112, 0]
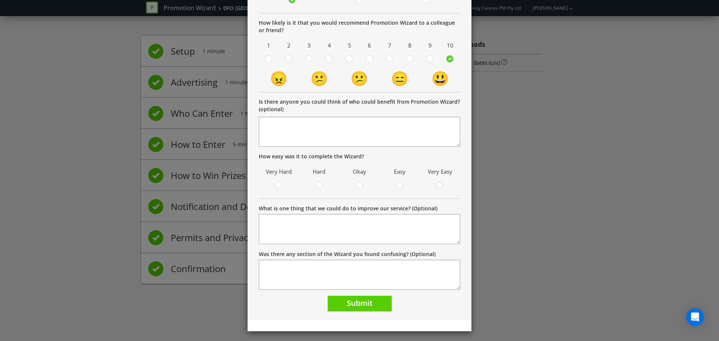
click at [436, 183] on circle at bounding box center [439, 185] width 7 height 7
click at [0, 0] on input "radio" at bounding box center [0, 0] width 0 height 0
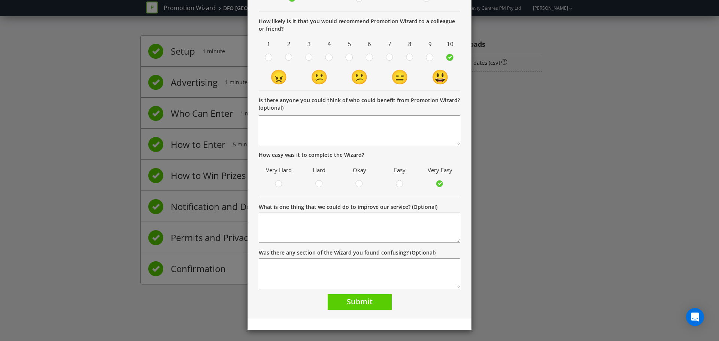
scroll to position [114, 0]
click at [358, 305] on span "Submit" at bounding box center [360, 301] width 26 height 10
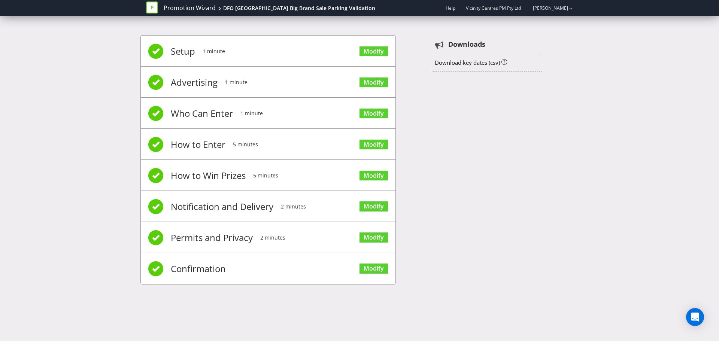
click at [517, 225] on div "Setup 1 minute Modify Advertising 1 minute Modify Who Can Enter 1 minute Modify…" at bounding box center [360, 164] width 438 height 280
click at [513, 225] on div "Setup 1 minute Modify Advertising 1 minute Modify Who Can Enter 1 minute Modify…" at bounding box center [360, 164] width 438 height 280
